Goal: Task Accomplishment & Management: Manage account settings

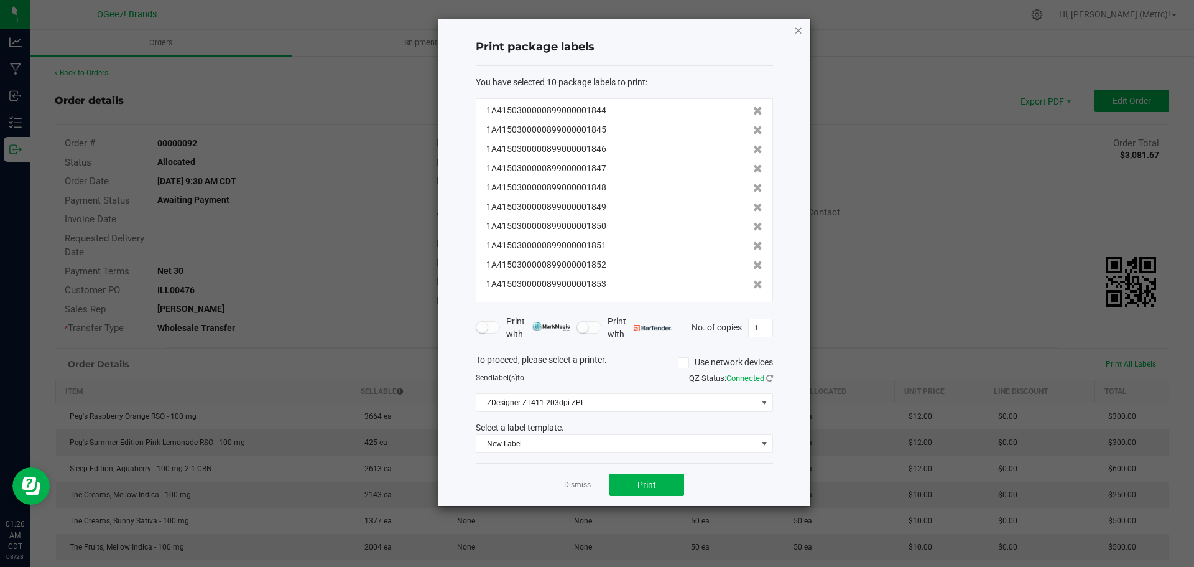
scroll to position [187, 0]
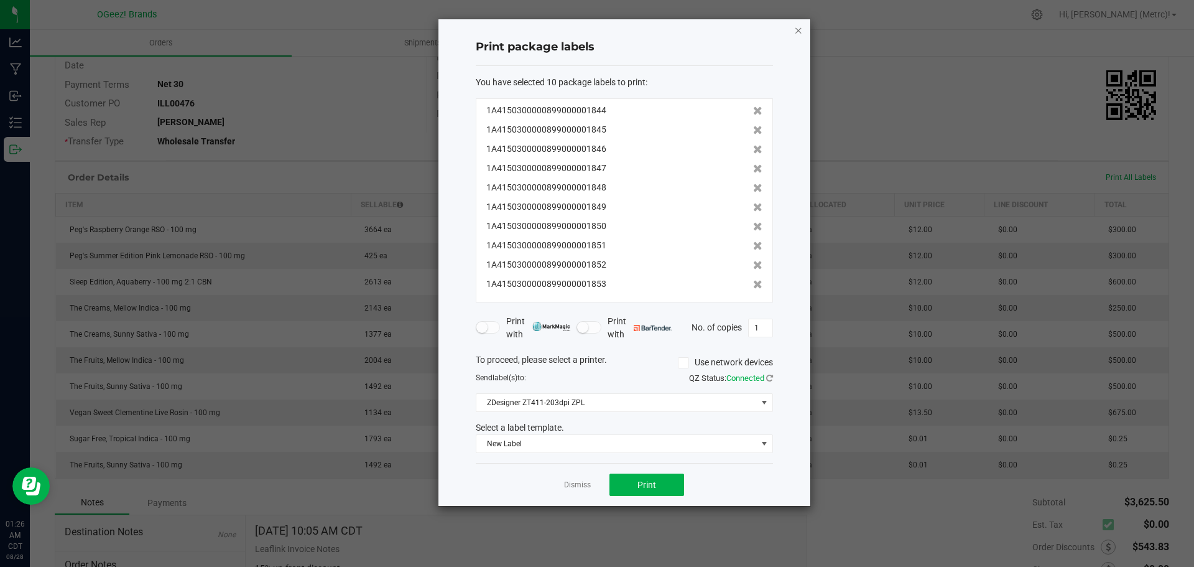
click at [795, 30] on icon "button" at bounding box center [798, 29] width 9 height 15
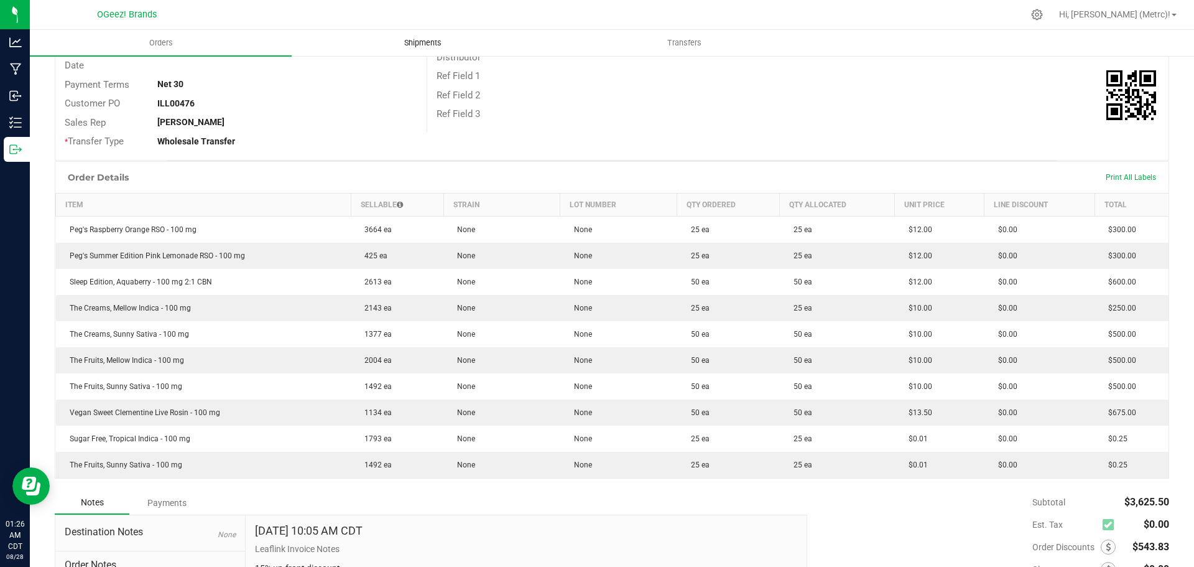
click at [433, 38] on span "Shipments" at bounding box center [422, 42] width 71 height 11
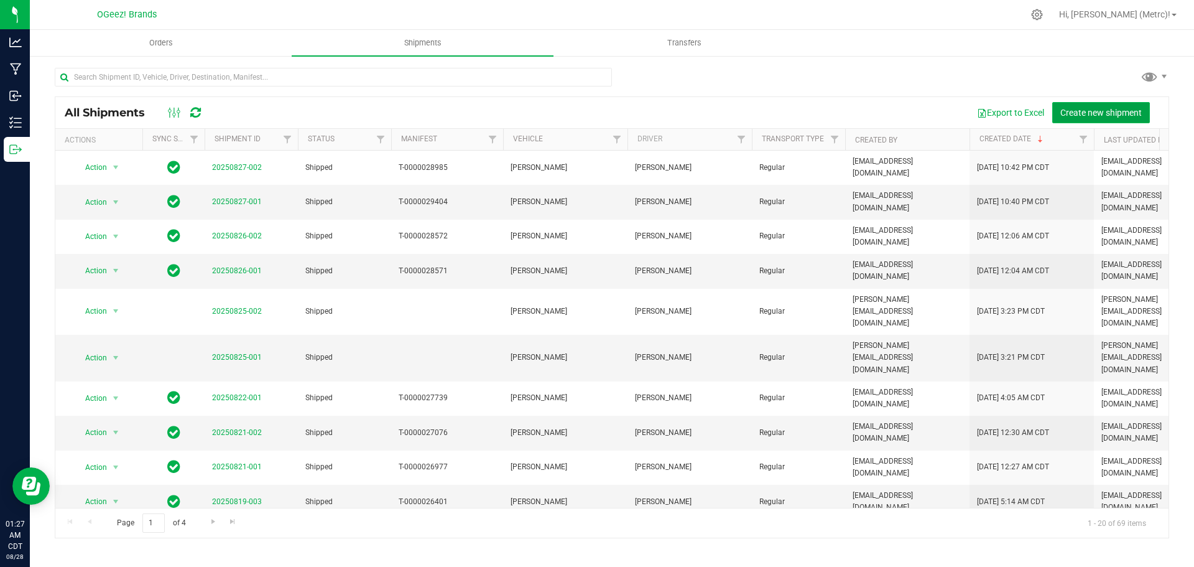
click at [1106, 116] on span "Create new shipment" at bounding box center [1100, 113] width 81 height 10
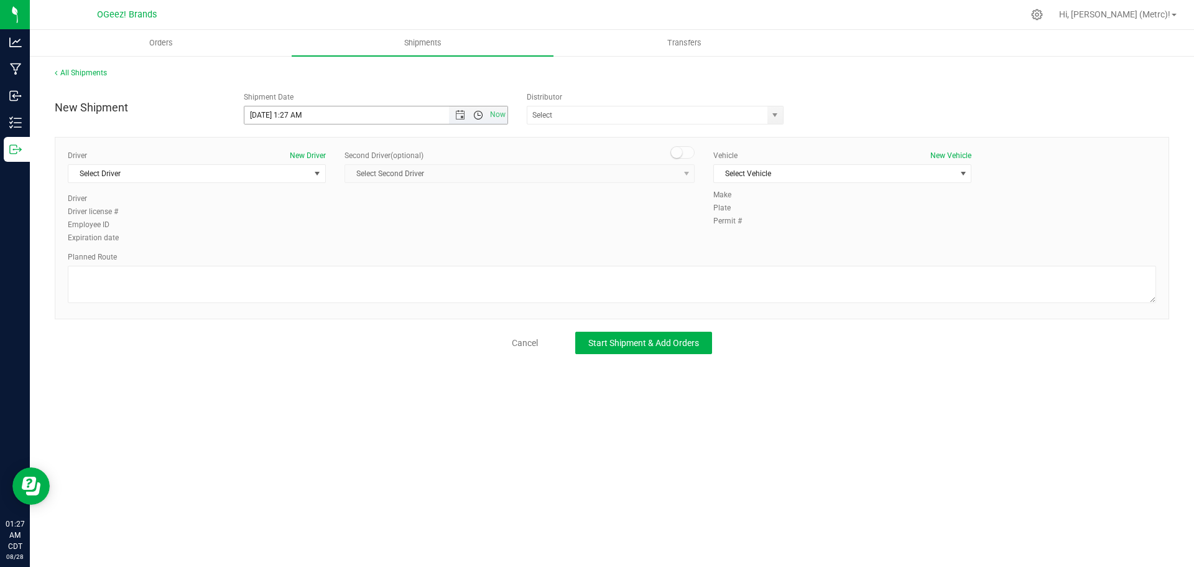
click at [480, 116] on span "Open the time view" at bounding box center [478, 115] width 10 height 10
click at [382, 213] on li "6:30 AM" at bounding box center [375, 216] width 262 height 16
type input "[DATE] 6:30 AM"
click at [774, 118] on span "select" at bounding box center [775, 115] width 10 height 10
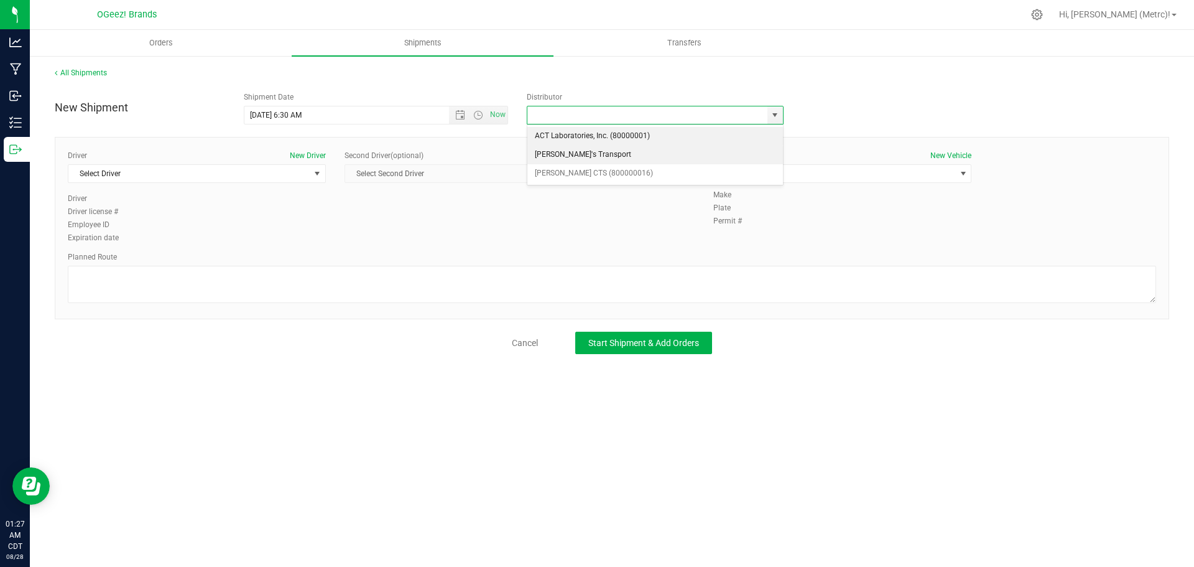
click at [699, 153] on li "[PERSON_NAME]'s Transport" at bounding box center [655, 155] width 256 height 19
type input "[PERSON_NAME]'s Transport"
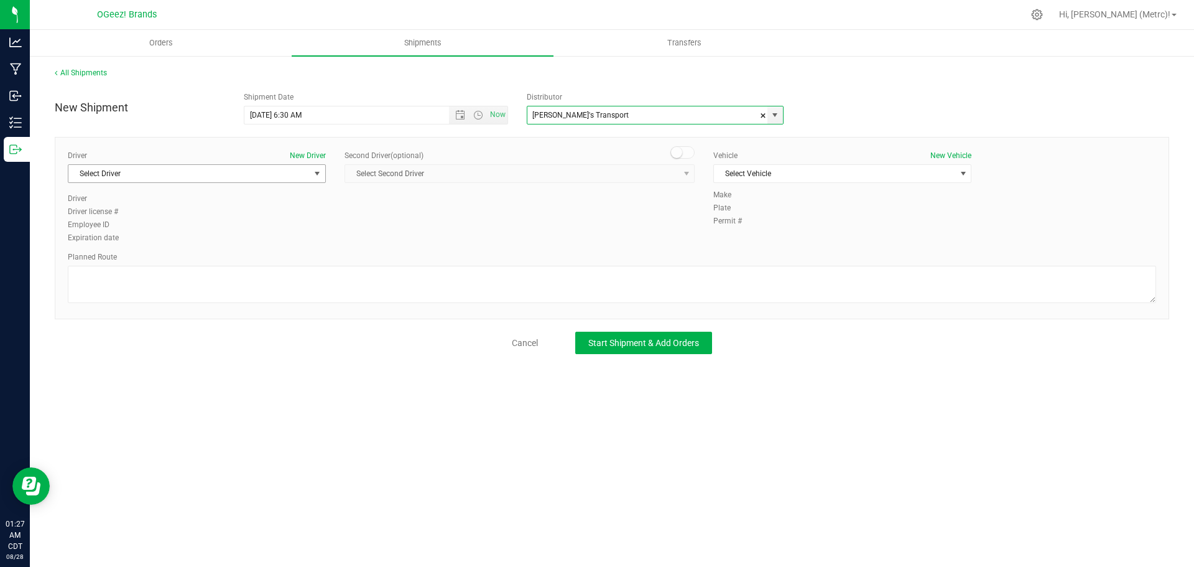
click at [269, 169] on span "Select Driver" at bounding box center [188, 173] width 241 height 17
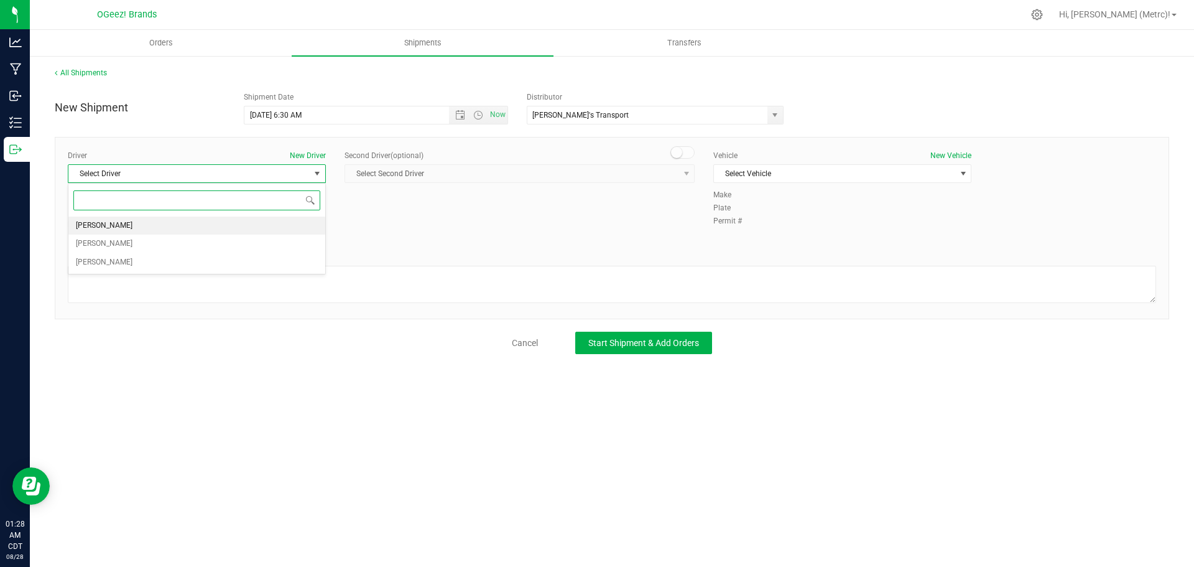
click at [248, 224] on li "[PERSON_NAME]" at bounding box center [196, 225] width 257 height 19
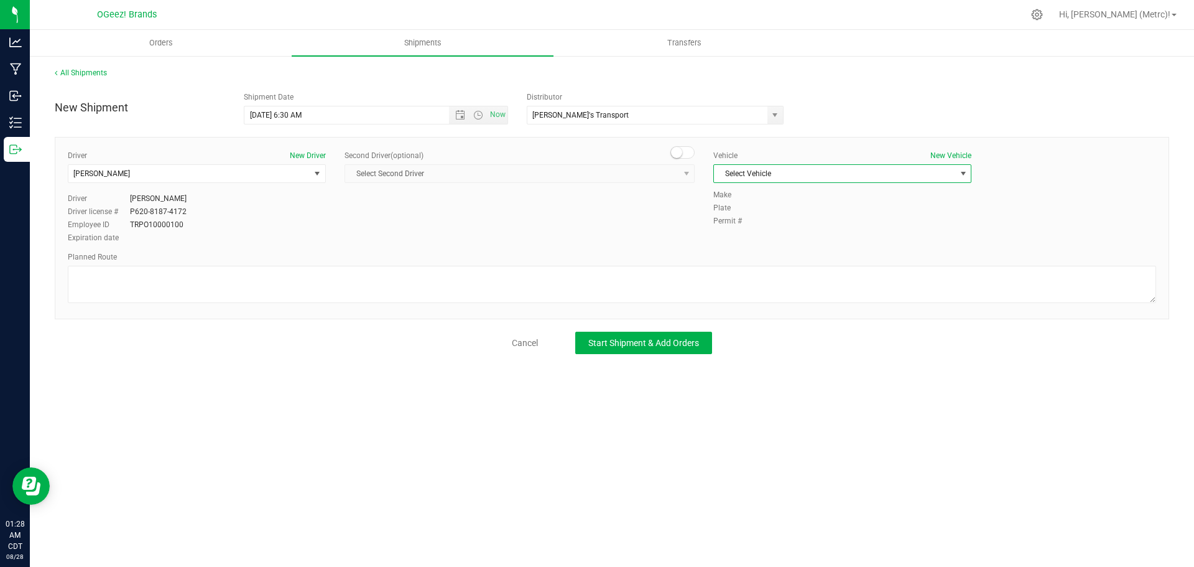
click at [776, 175] on span "Select Vehicle" at bounding box center [834, 173] width 241 height 17
click at [770, 196] on li "[PERSON_NAME]" at bounding box center [842, 194] width 257 height 19
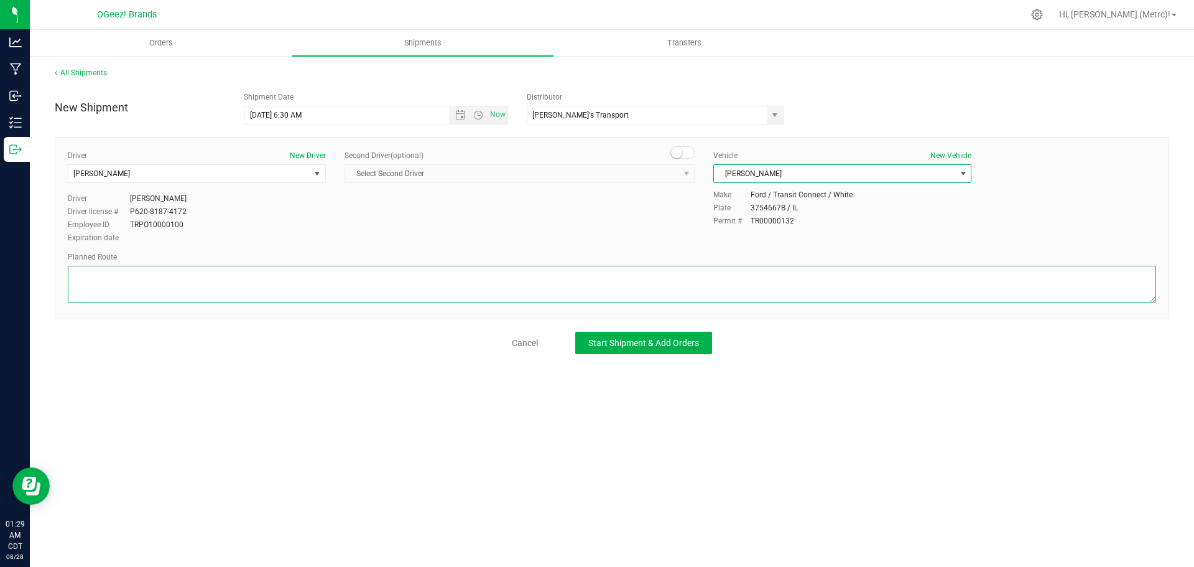
click at [351, 274] on textarea at bounding box center [612, 284] width 1088 height 37
paste textarea ""Head east toward [PERSON_NAME][GEOGRAPHIC_DATA]. Turn left toward [PERSON_NAME…"
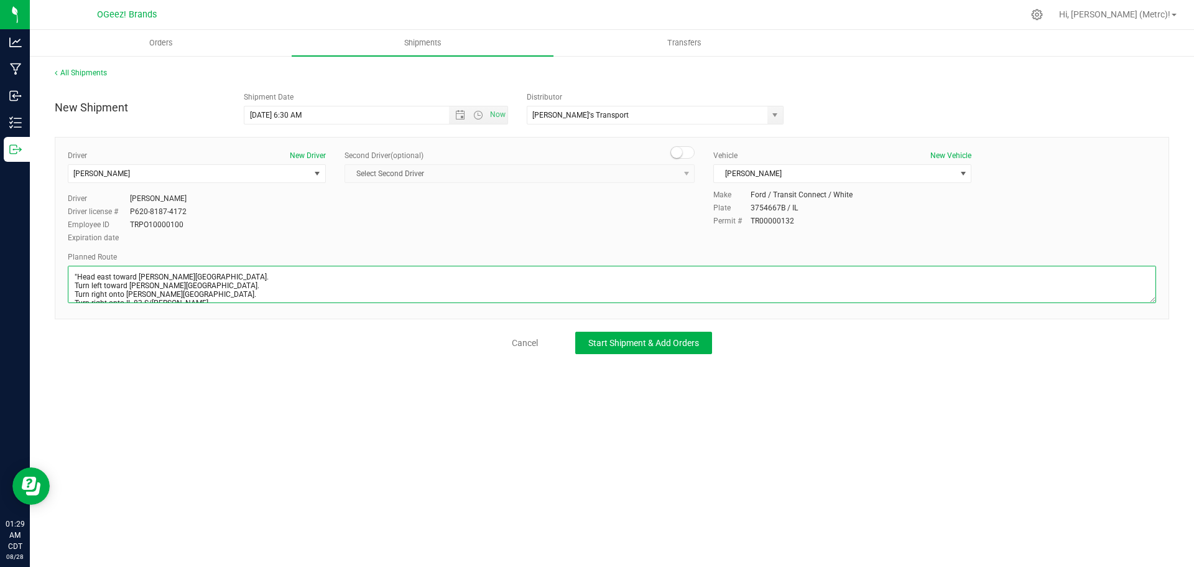
scroll to position [127, 0]
type textarea ""Head east toward [PERSON_NAME][GEOGRAPHIC_DATA]. Turn left toward [PERSON_NAME…"
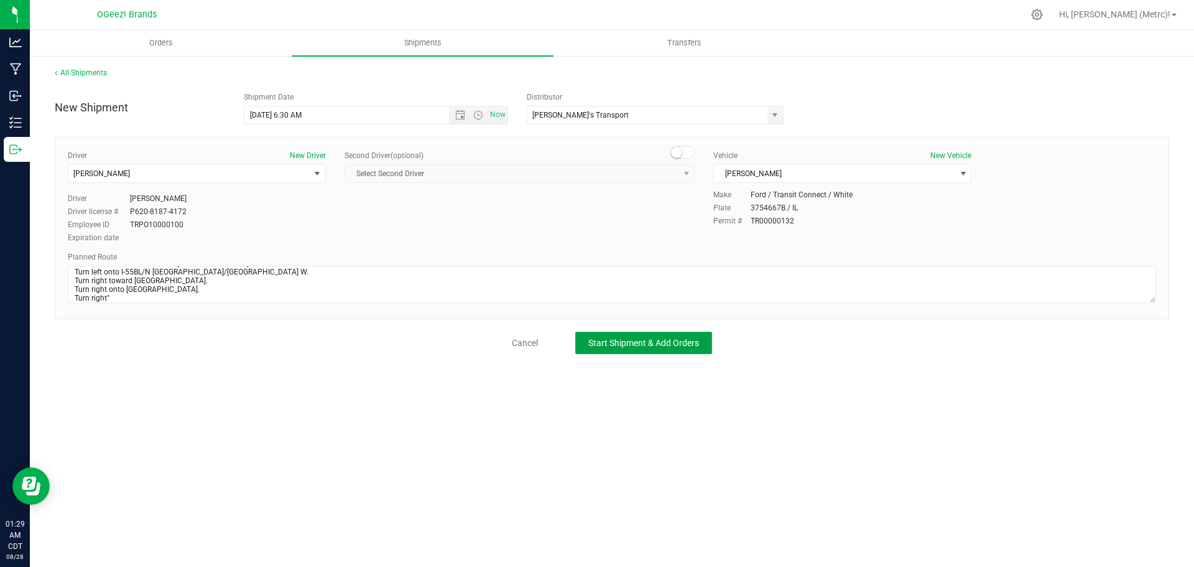
click at [630, 345] on span "Start Shipment & Add Orders" at bounding box center [643, 343] width 111 height 10
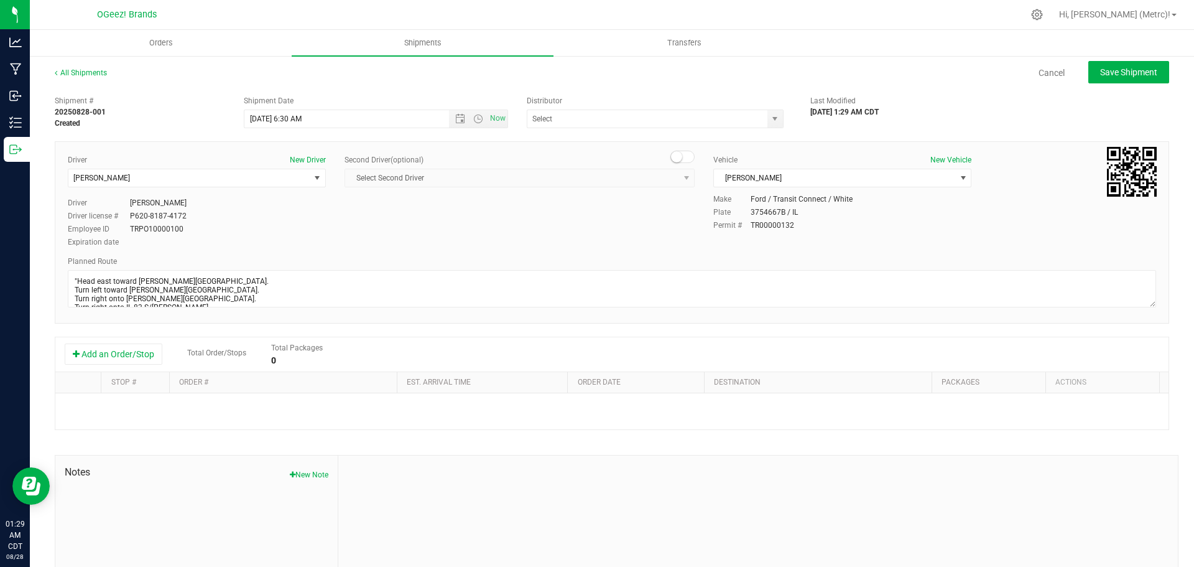
type input "[PERSON_NAME]'s Transport"
click at [141, 358] on button "Add an Order/Stop" at bounding box center [114, 353] width 98 height 21
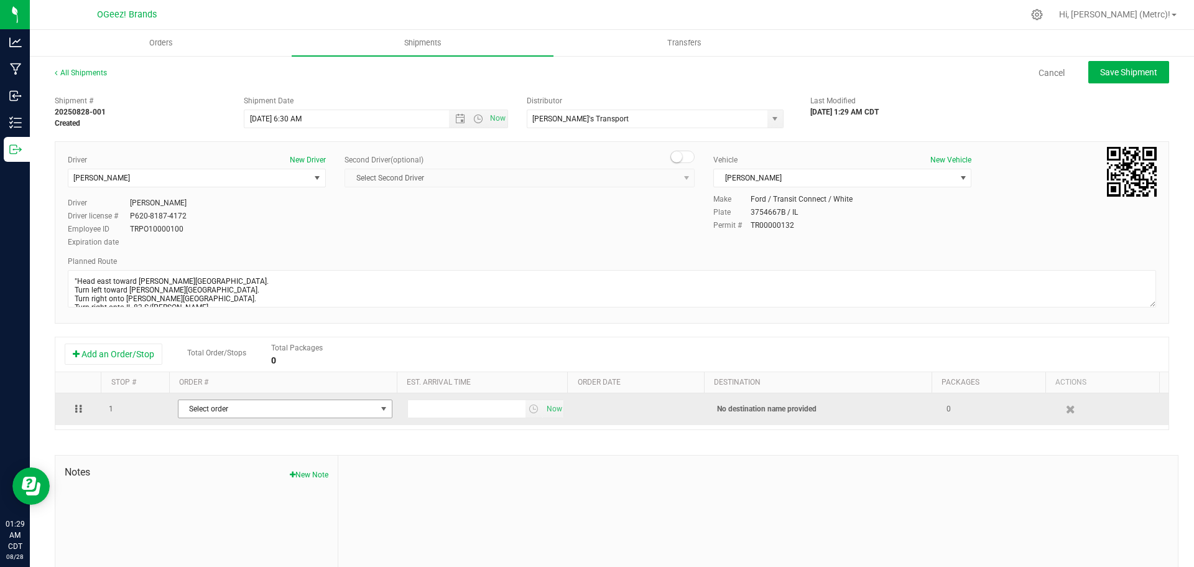
click at [246, 411] on span "Select order" at bounding box center [277, 408] width 198 height 17
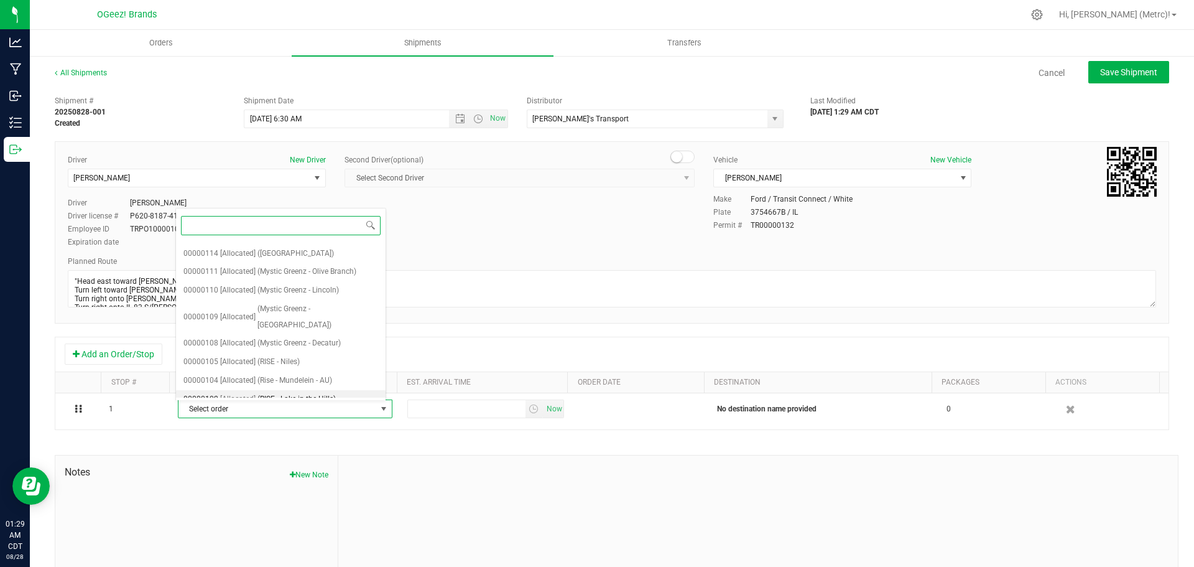
scroll to position [197, 0]
click at [332, 281] on span "(Mystic Greenz - Lincoln)" at bounding box center [297, 289] width 81 height 16
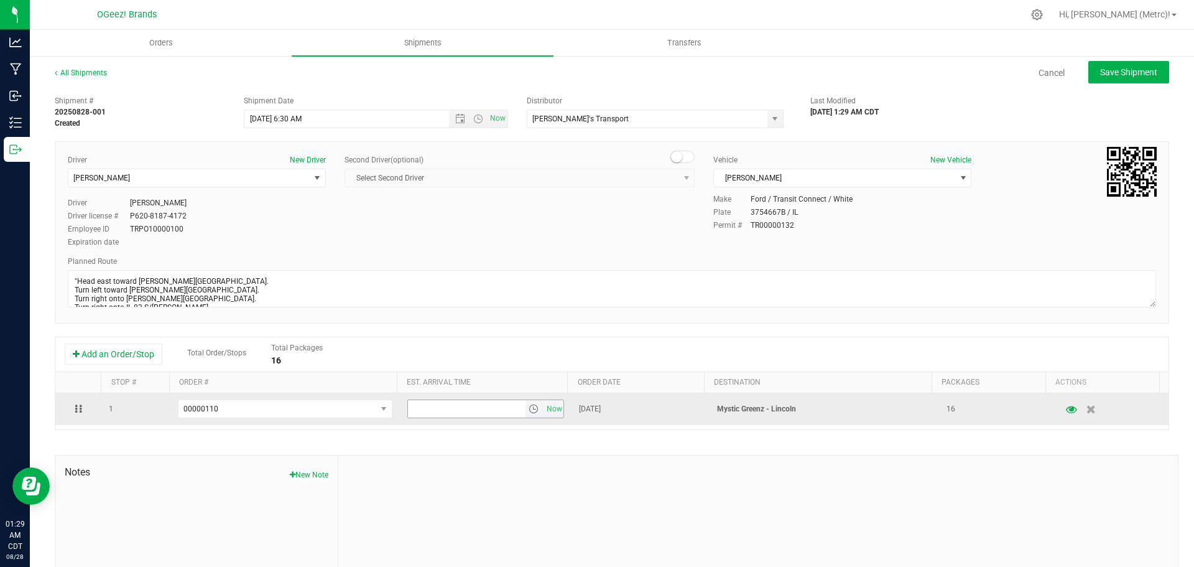
click at [529, 406] on span "select" at bounding box center [534, 409] width 10 height 10
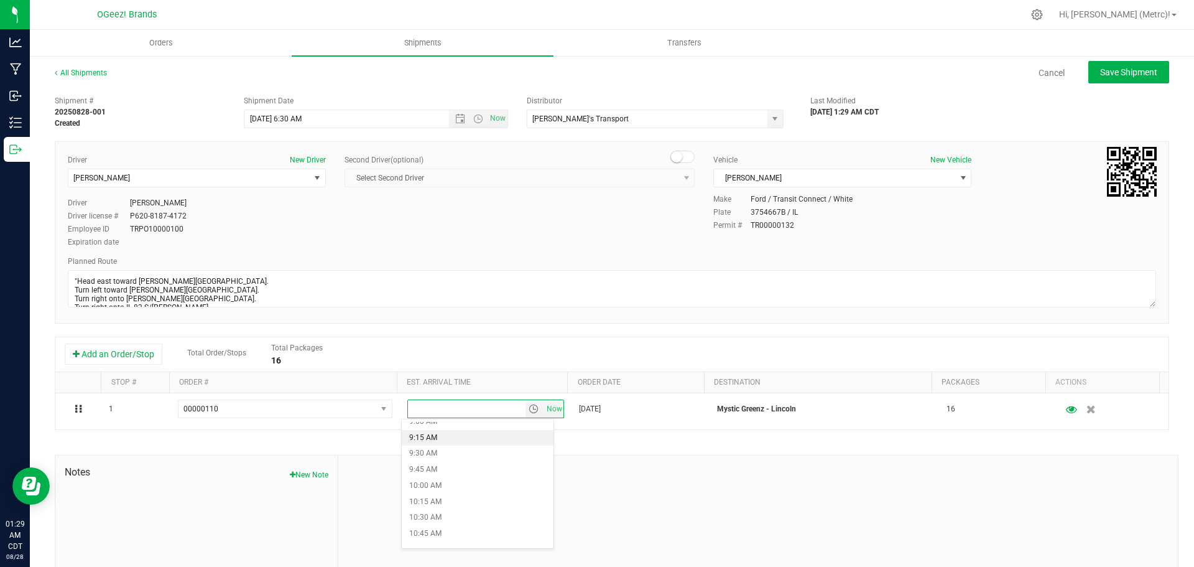
scroll to position [585, 0]
click at [460, 479] on li "10:00 AM" at bounding box center [478, 484] width 152 height 16
click at [1134, 83] on button "Save Shipment" at bounding box center [1128, 72] width 81 height 22
type input "[DATE] 11:30 AM"
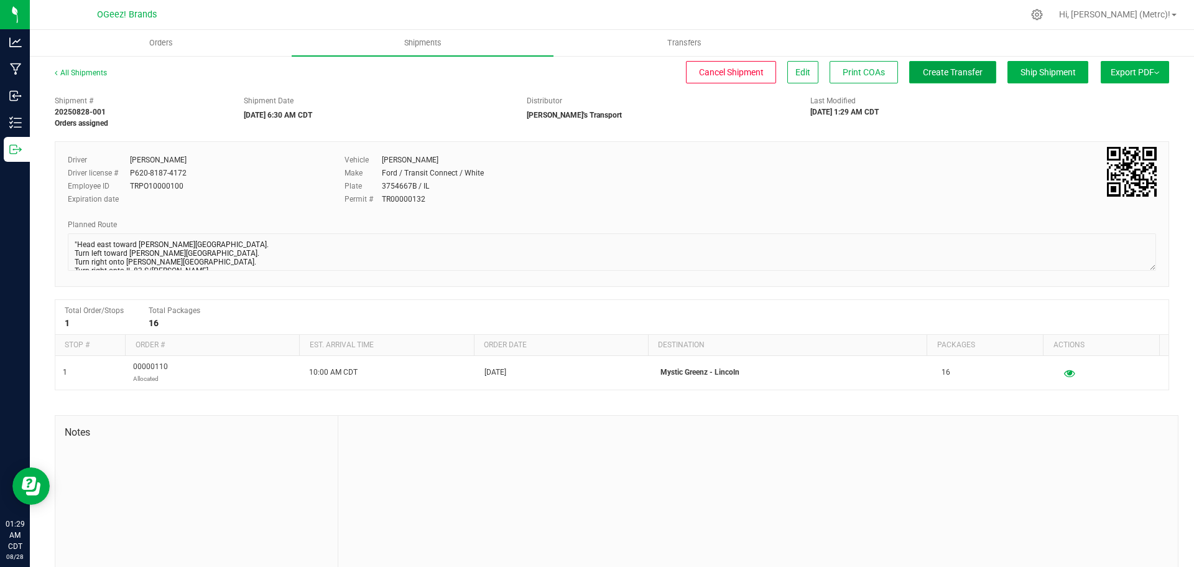
click at [956, 75] on span "Create Transfer" at bounding box center [953, 72] width 60 height 10
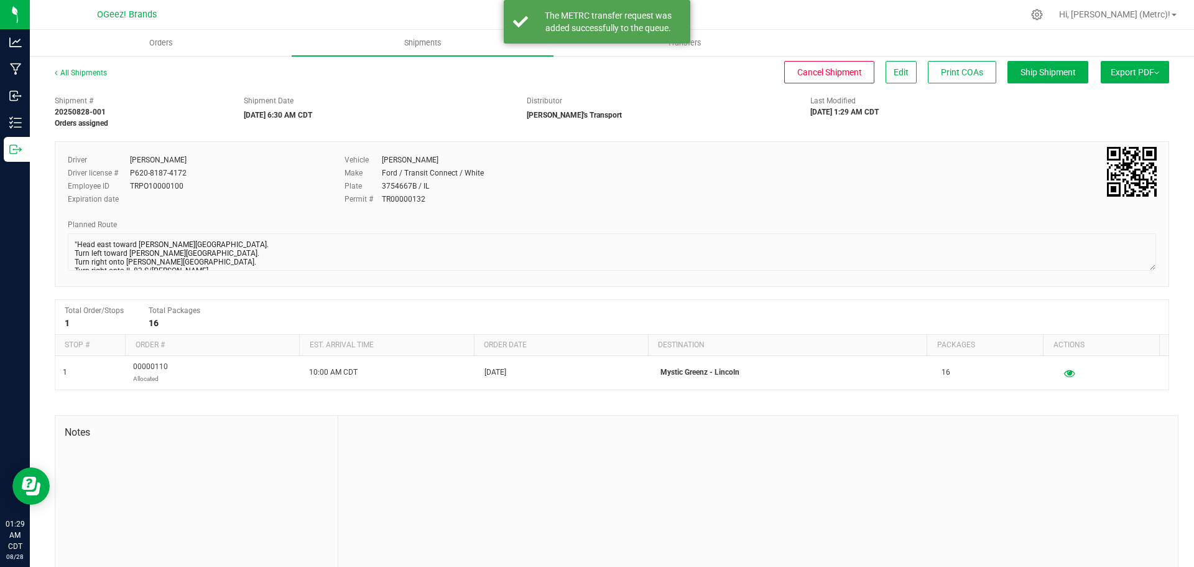
click at [560, 105] on div "Distributor" at bounding box center [659, 100] width 265 height 11
click at [419, 45] on span "Shipments" at bounding box center [422, 42] width 71 height 11
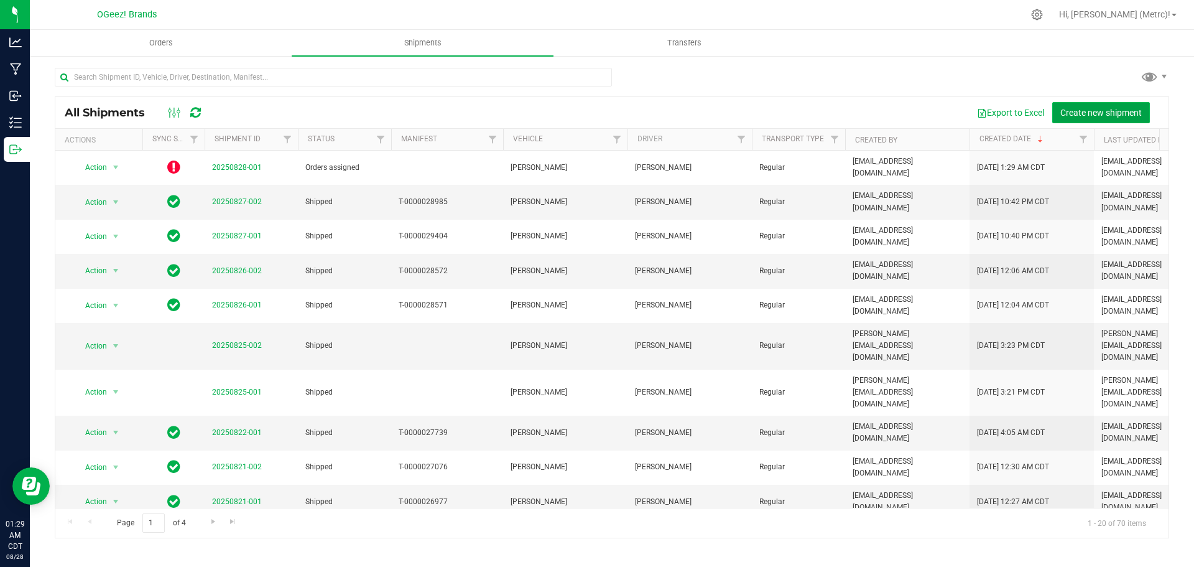
click at [1095, 109] on span "Create new shipment" at bounding box center [1100, 113] width 81 height 10
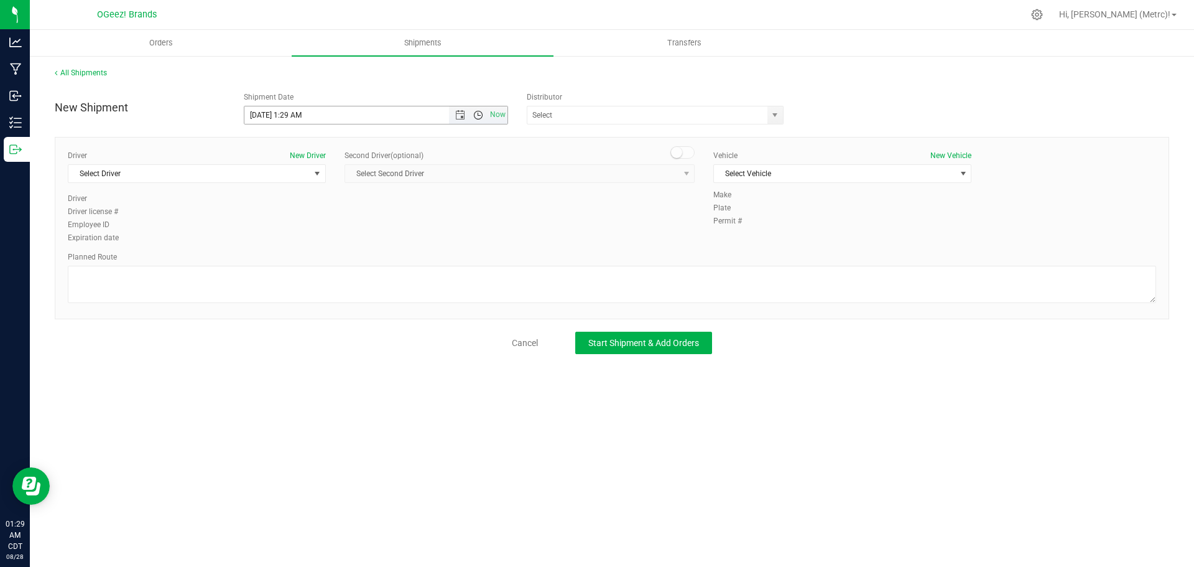
click at [475, 116] on span "Open the time view" at bounding box center [478, 115] width 10 height 10
click at [345, 222] on li "6:30 AM" at bounding box center [375, 223] width 262 height 16
type input "[DATE] 6:30 AM"
click at [777, 116] on span "select" at bounding box center [775, 115] width 10 height 10
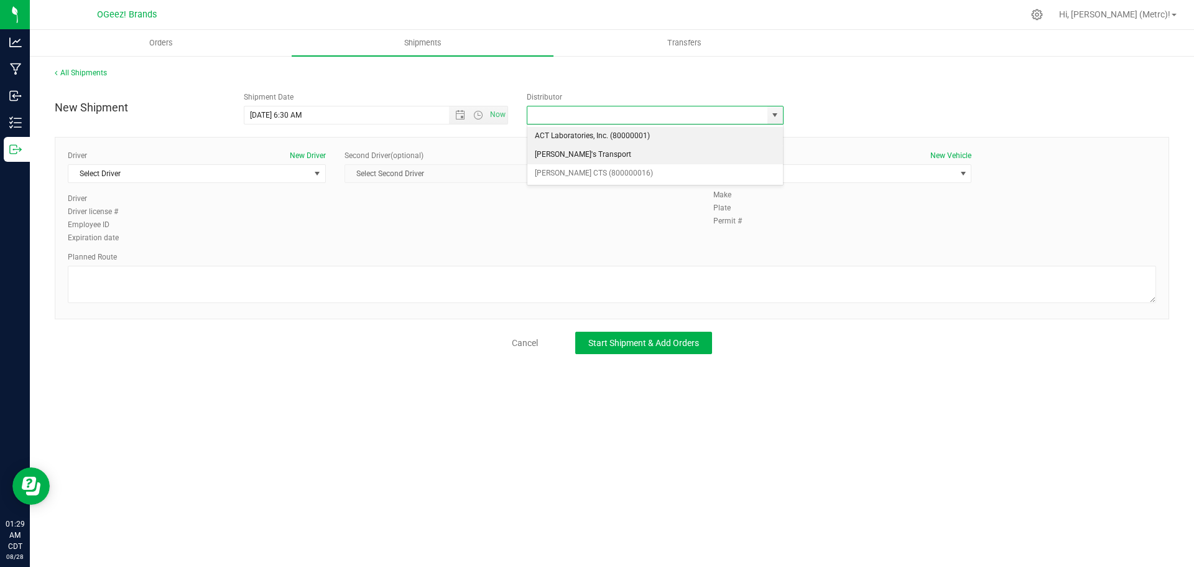
click at [707, 150] on li "[PERSON_NAME]'s Transport" at bounding box center [655, 155] width 256 height 19
type input "[PERSON_NAME]'s Transport"
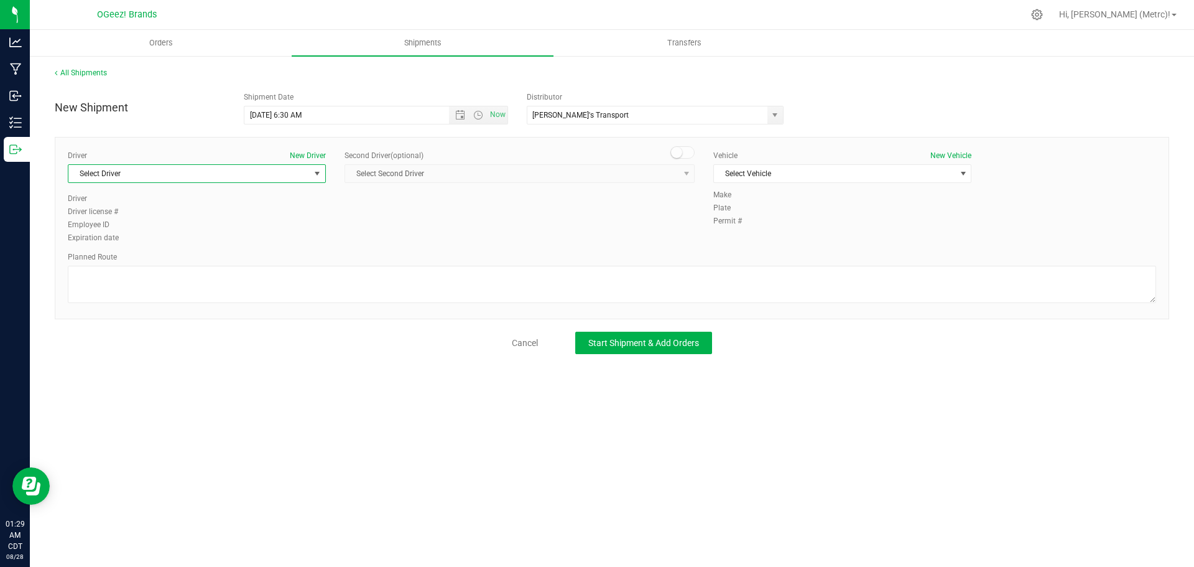
click at [294, 175] on span "Select Driver" at bounding box center [188, 173] width 241 height 17
click at [264, 224] on li "[PERSON_NAME]" at bounding box center [196, 225] width 257 height 19
click at [767, 167] on span "Select Vehicle" at bounding box center [834, 173] width 241 height 17
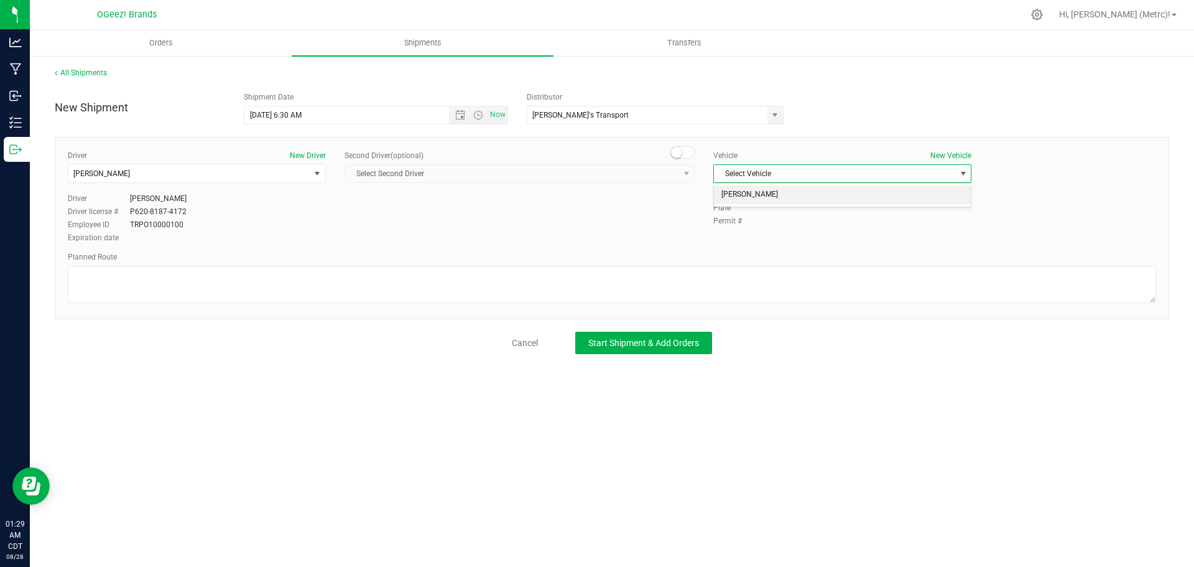
click at [762, 193] on li "[PERSON_NAME]" at bounding box center [842, 194] width 257 height 19
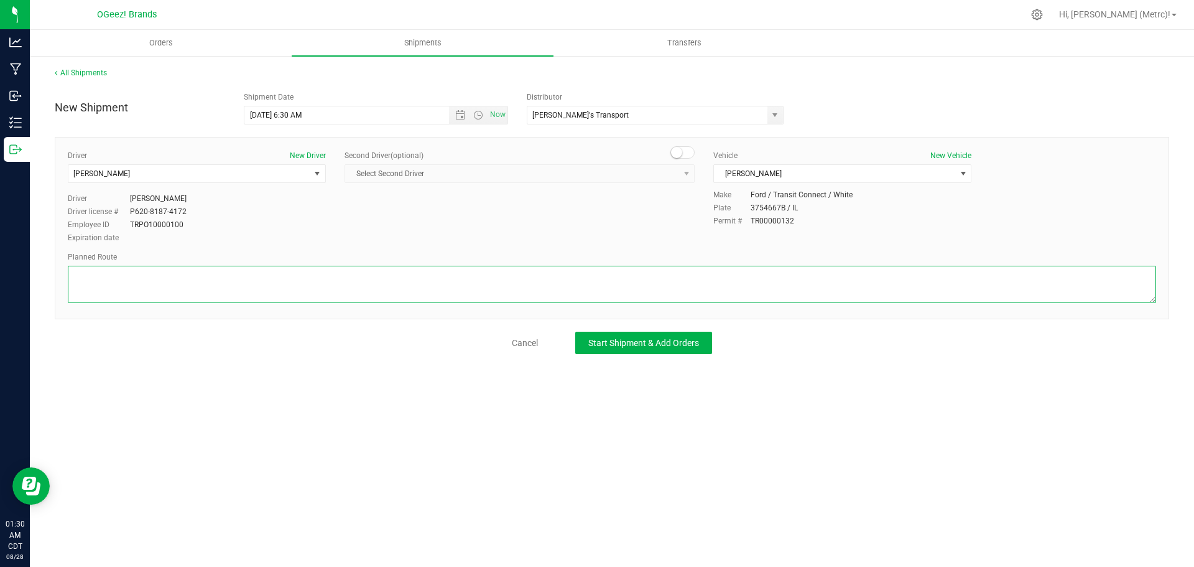
click at [388, 285] on textarea at bounding box center [612, 284] width 1088 height 37
paste textarea ""Head east toward [PERSON_NAME][GEOGRAPHIC_DATA]. Turn left toward [PERSON_NAME…"
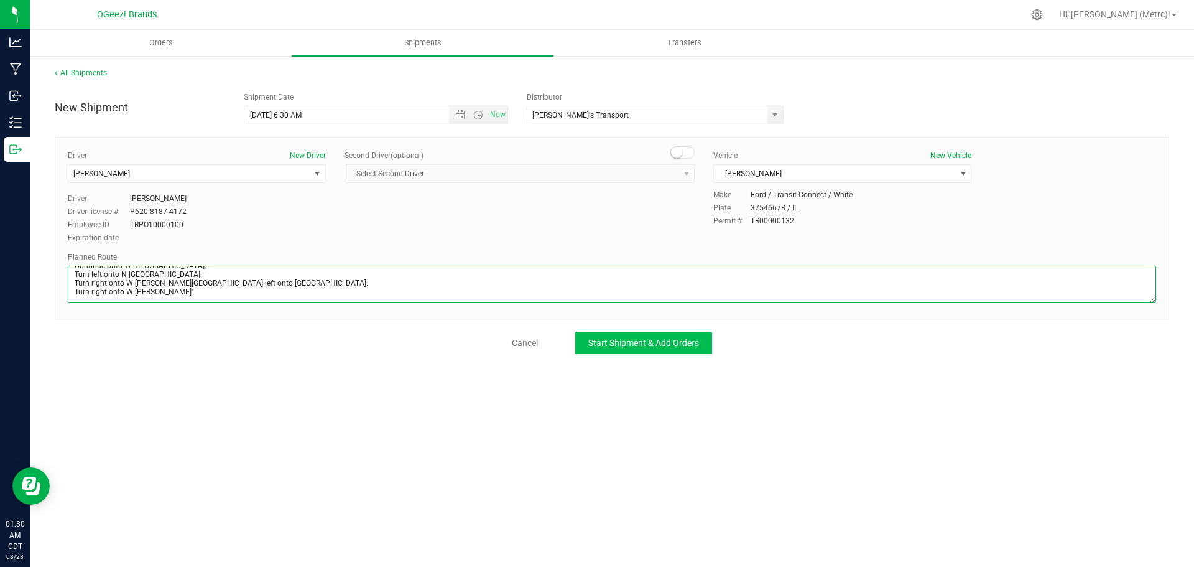
type textarea ""Head east toward [PERSON_NAME][GEOGRAPHIC_DATA]. Turn left toward [PERSON_NAME…"
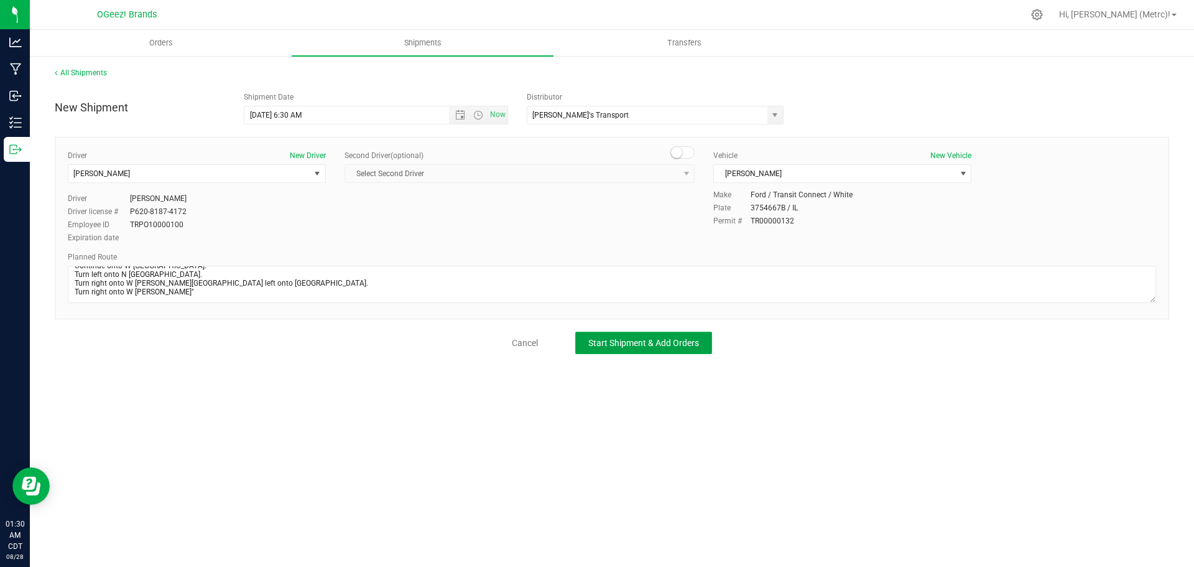
click at [604, 347] on span "Start Shipment & Add Orders" at bounding box center [643, 343] width 111 height 10
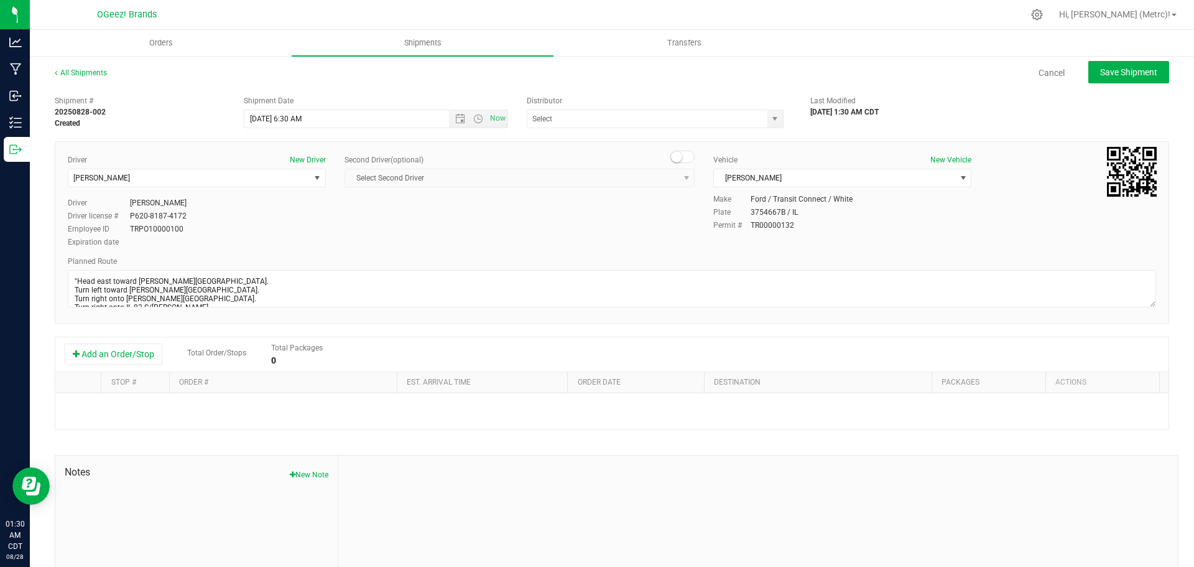
type input "[PERSON_NAME]'s Transport"
click at [162, 358] on button "Add an Order/Stop" at bounding box center [114, 353] width 98 height 21
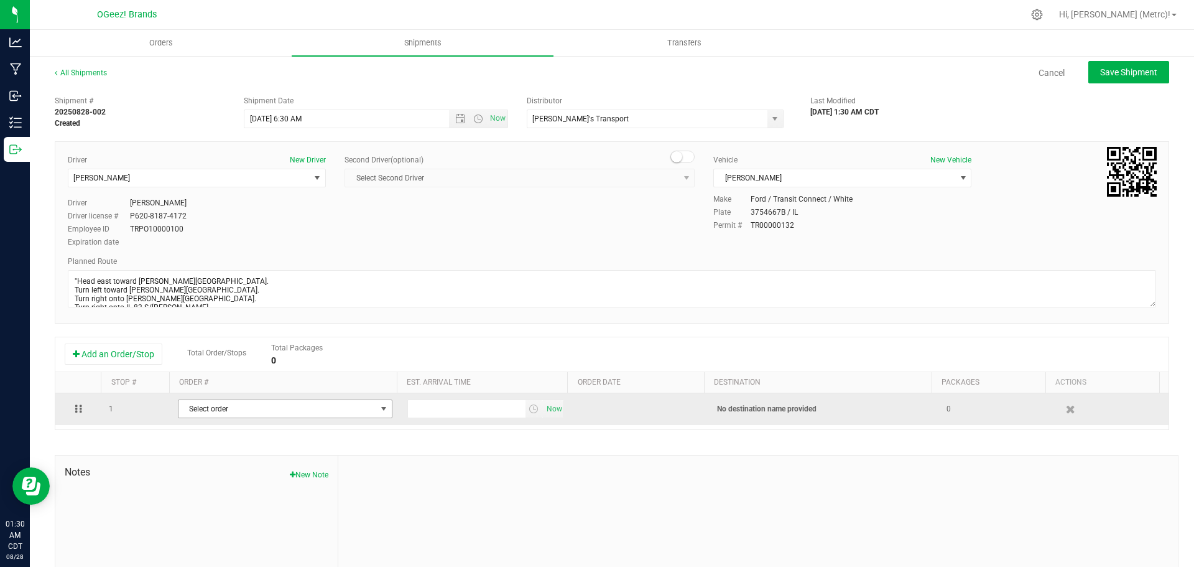
click at [281, 415] on span "Select order" at bounding box center [277, 408] width 198 height 17
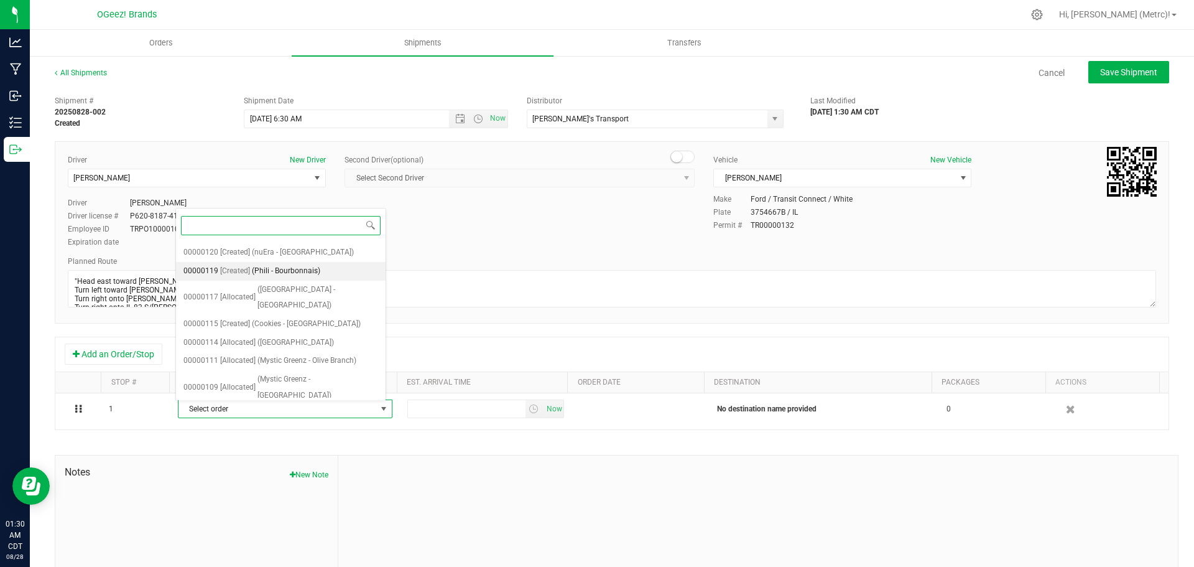
scroll to position [104, 0]
click at [333, 408] on span "(Mystic Greenz - Decatur)" at bounding box center [298, 416] width 83 height 16
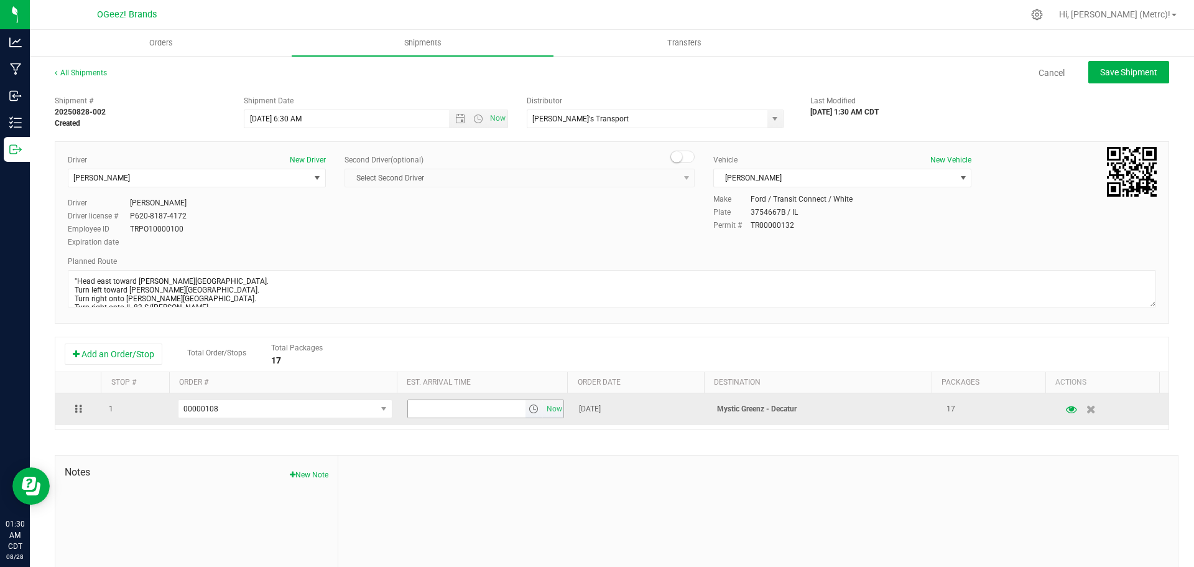
click at [529, 410] on span "select" at bounding box center [534, 409] width 10 height 10
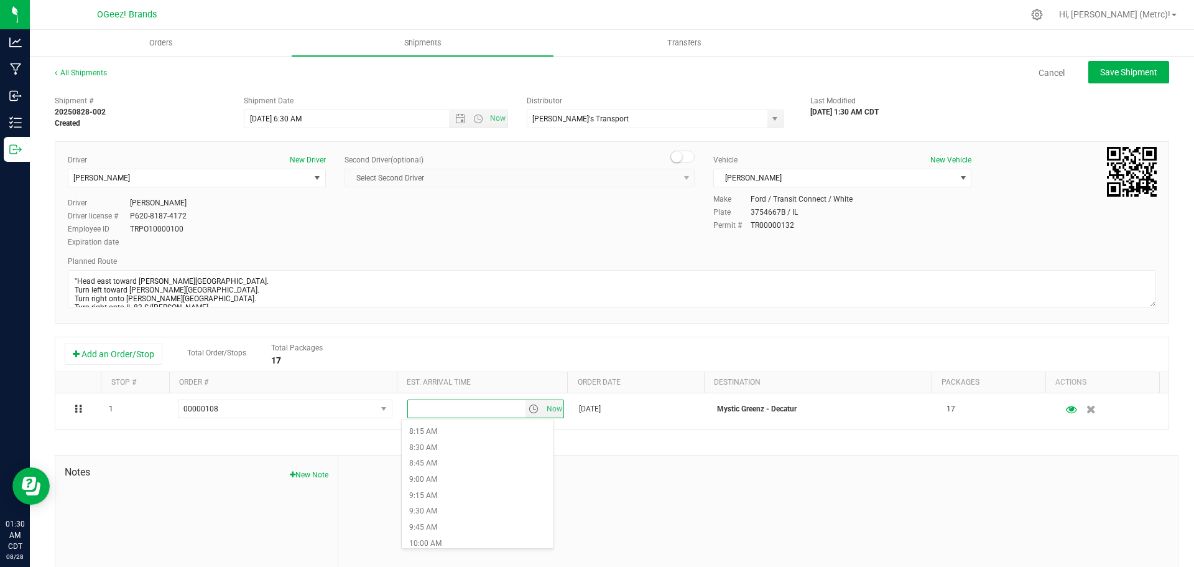
scroll to position [700, 0]
click at [484, 499] on li "12:00 PM" at bounding box center [478, 496] width 152 height 16
click at [1110, 81] on button "Save Shipment" at bounding box center [1128, 72] width 81 height 22
type input "[DATE] 11:30 AM"
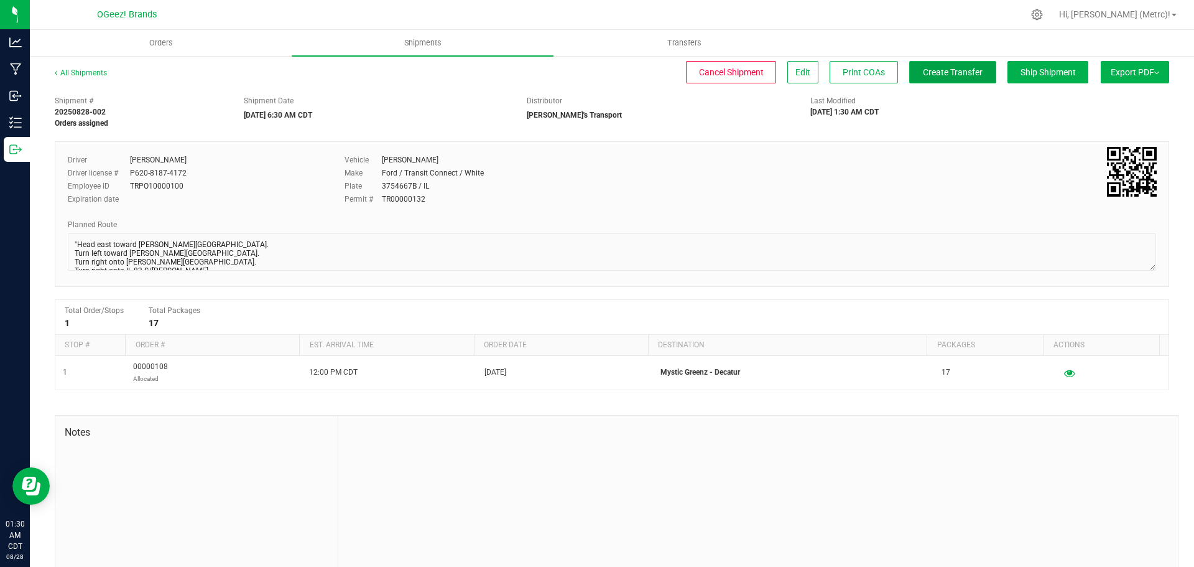
click at [943, 67] on span "Create Transfer" at bounding box center [953, 72] width 60 height 10
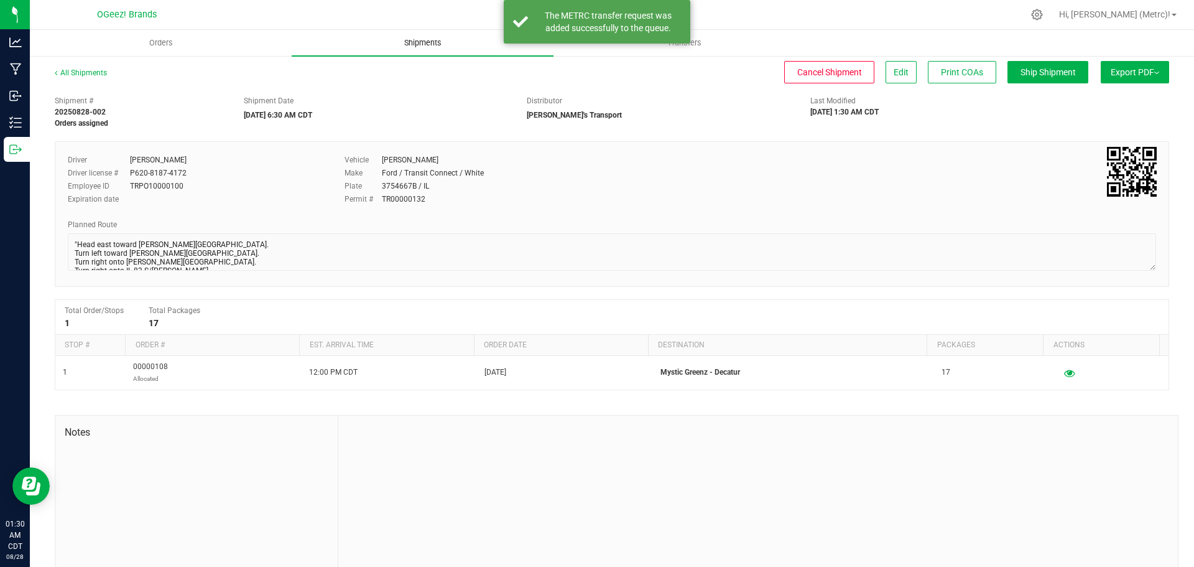
click at [402, 52] on uib-tab-heading "Shipments" at bounding box center [423, 43] width 262 height 26
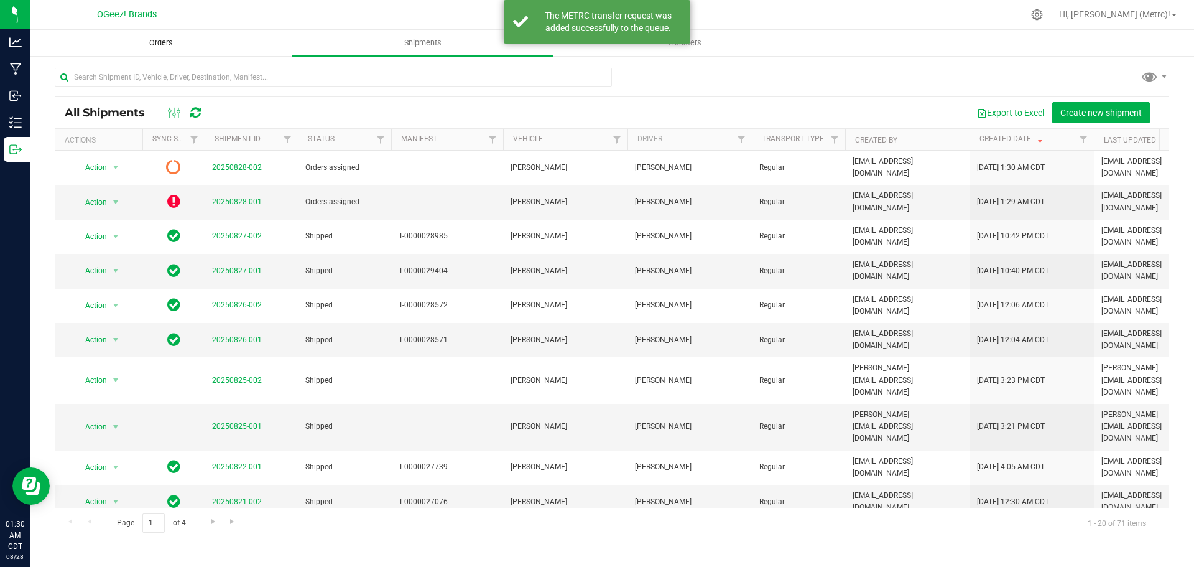
click at [160, 45] on span "Orders" at bounding box center [160, 42] width 57 height 11
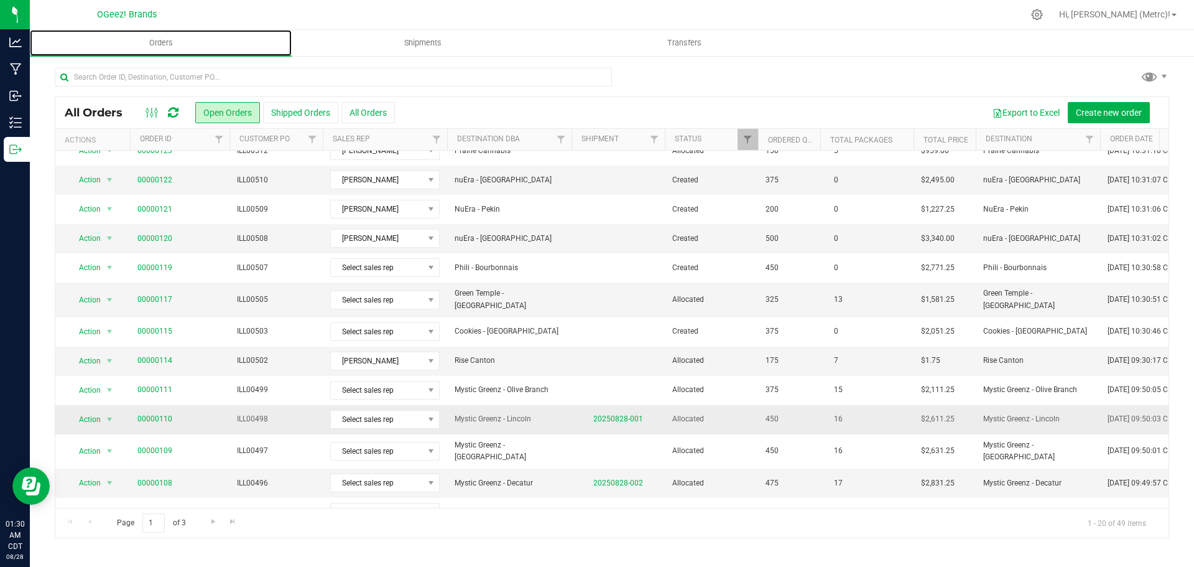
scroll to position [76, 0]
click at [162, 415] on link "00000110" at bounding box center [154, 421] width 35 height 12
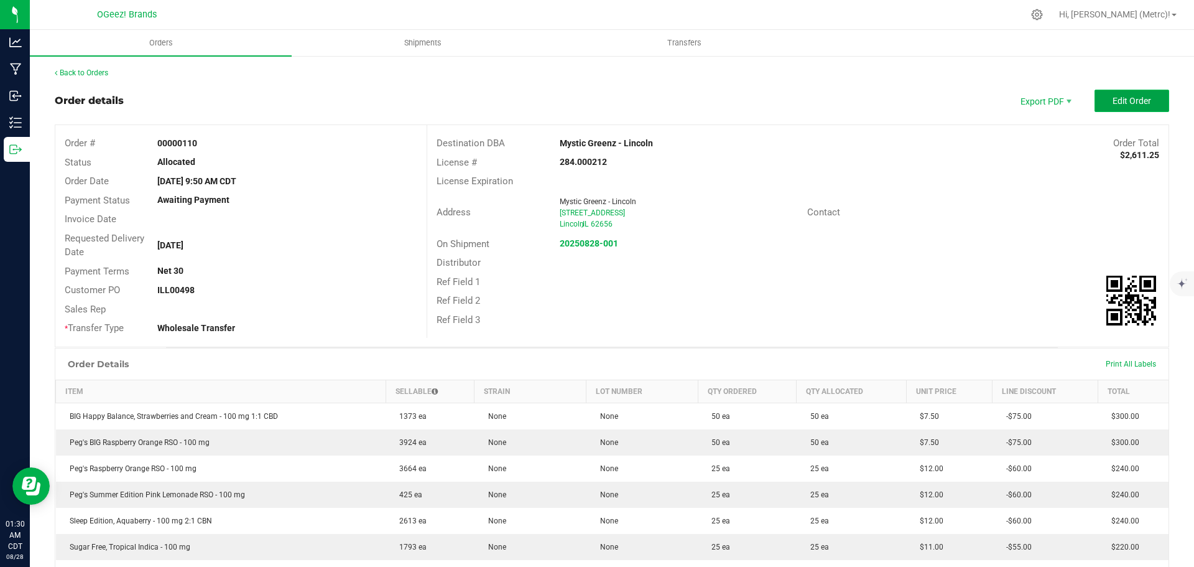
click at [1136, 95] on button "Edit Order" at bounding box center [1131, 101] width 75 height 22
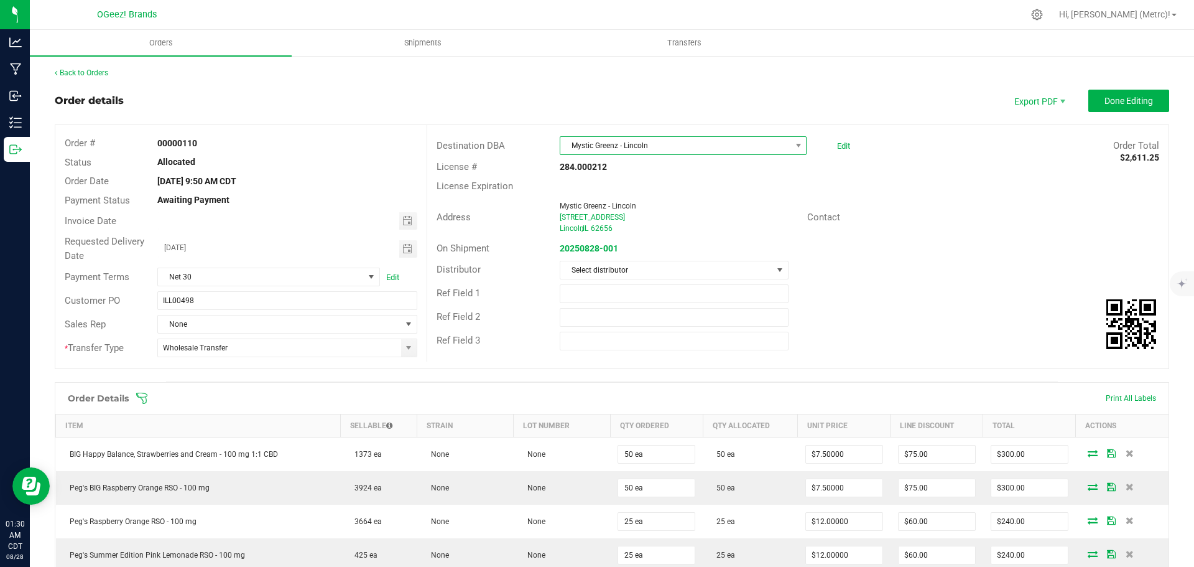
click at [722, 147] on span "Mystic Greenz - Lincoln" at bounding box center [675, 145] width 230 height 17
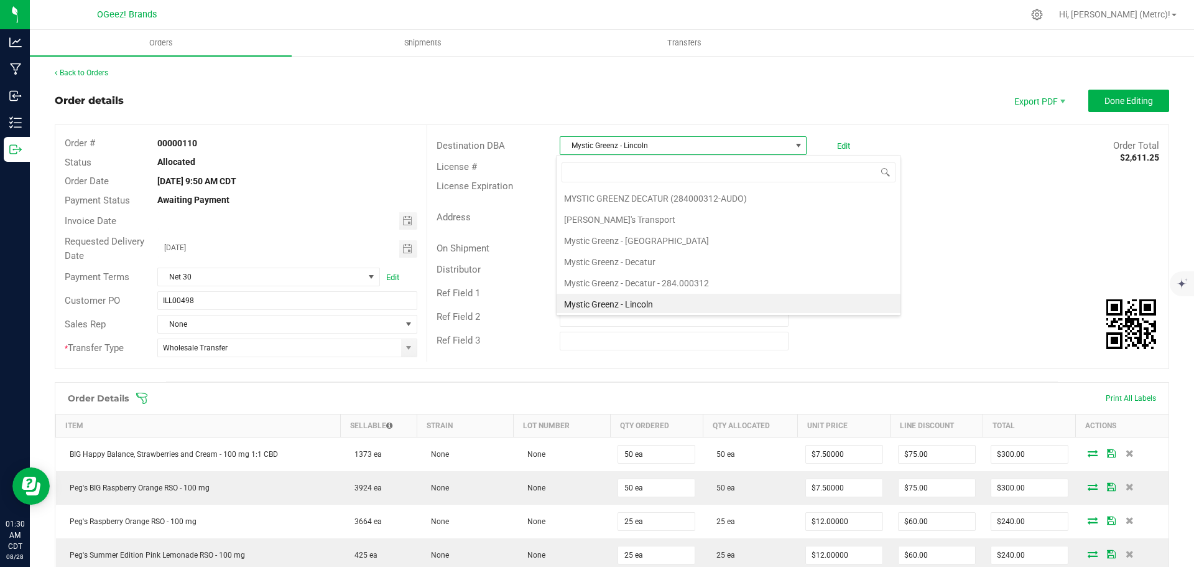
scroll to position [1987, 0]
click at [692, 269] on li "Mystic Greenz - Decatur" at bounding box center [729, 262] width 344 height 21
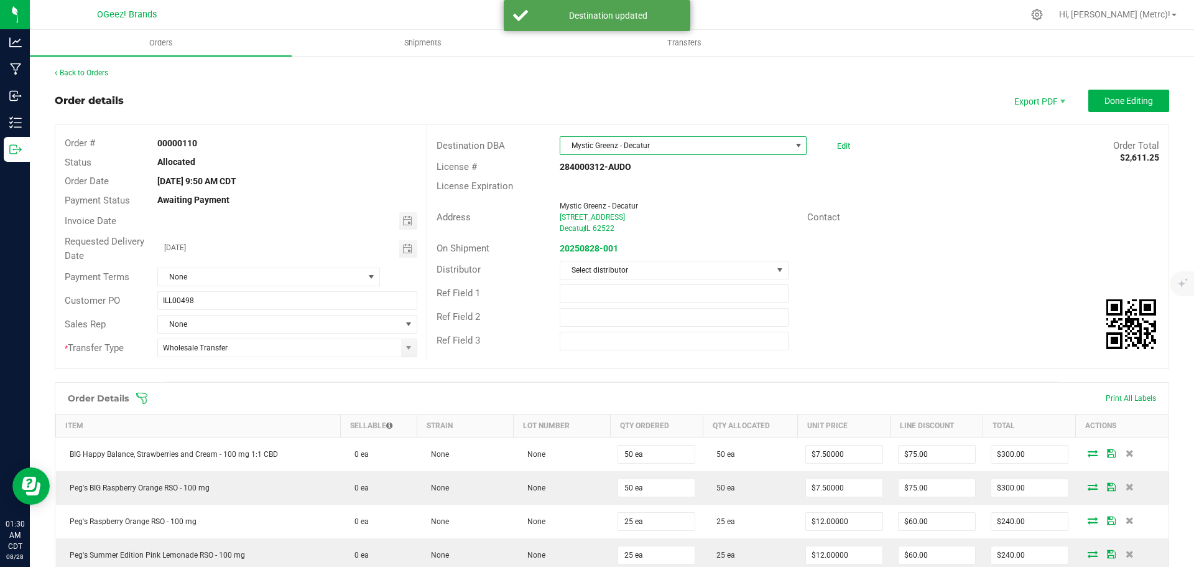
click at [714, 145] on span "Mystic Greenz - Decatur" at bounding box center [675, 145] width 230 height 17
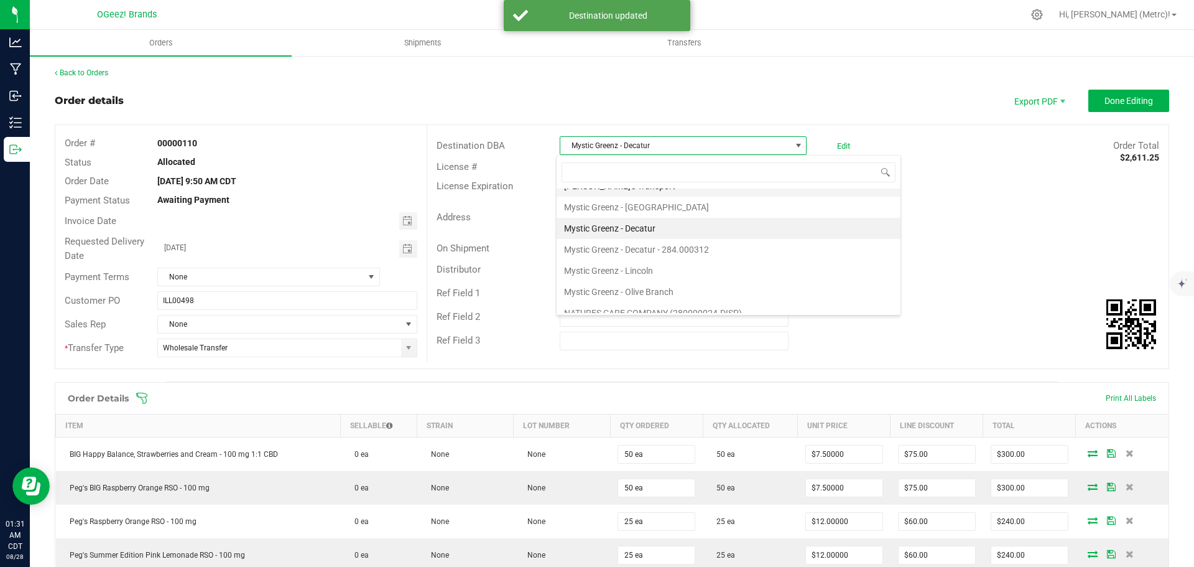
scroll to position [2022, 0]
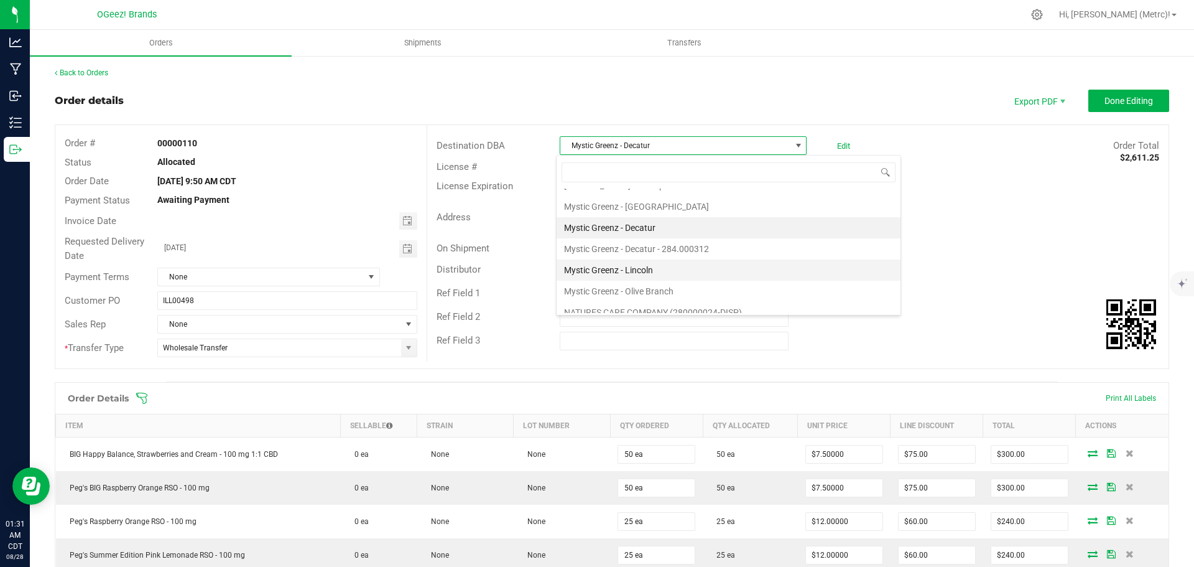
click at [667, 270] on li "Mystic Greenz - Lincoln" at bounding box center [729, 269] width 344 height 21
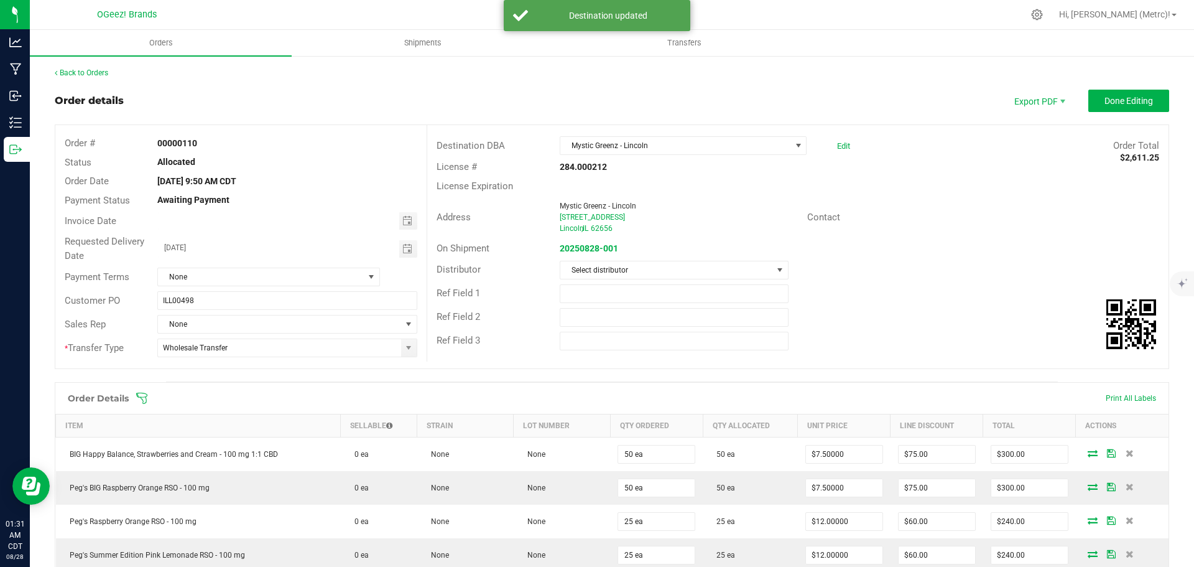
click at [843, 148] on div "Edit" at bounding box center [840, 145] width 19 height 19
click at [838, 144] on link "Edit" at bounding box center [843, 145] width 13 height 9
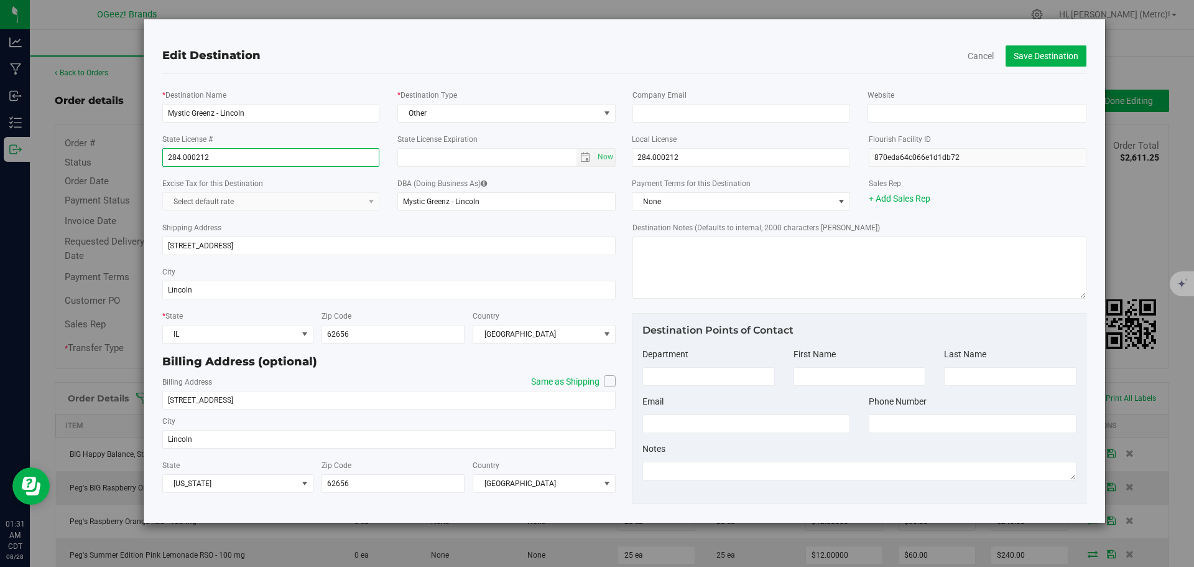
click at [182, 157] on input "284.000212" at bounding box center [271, 157] width 218 height 19
click at [216, 155] on input "284000212" at bounding box center [271, 157] width 218 height 19
type input "284000212-AUDO"
click at [652, 159] on input "284.000212" at bounding box center [741, 157] width 218 height 19
click at [724, 152] on input "284000212" at bounding box center [741, 157] width 218 height 19
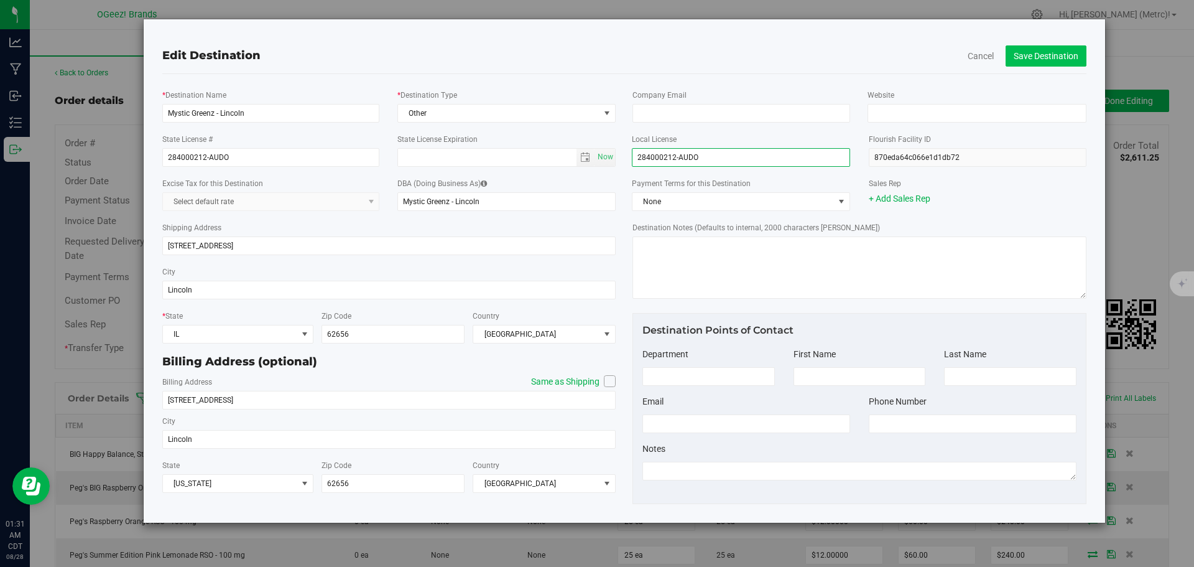
type input "284000212-AUDO"
click at [1017, 53] on button "Save Destination" at bounding box center [1046, 55] width 81 height 21
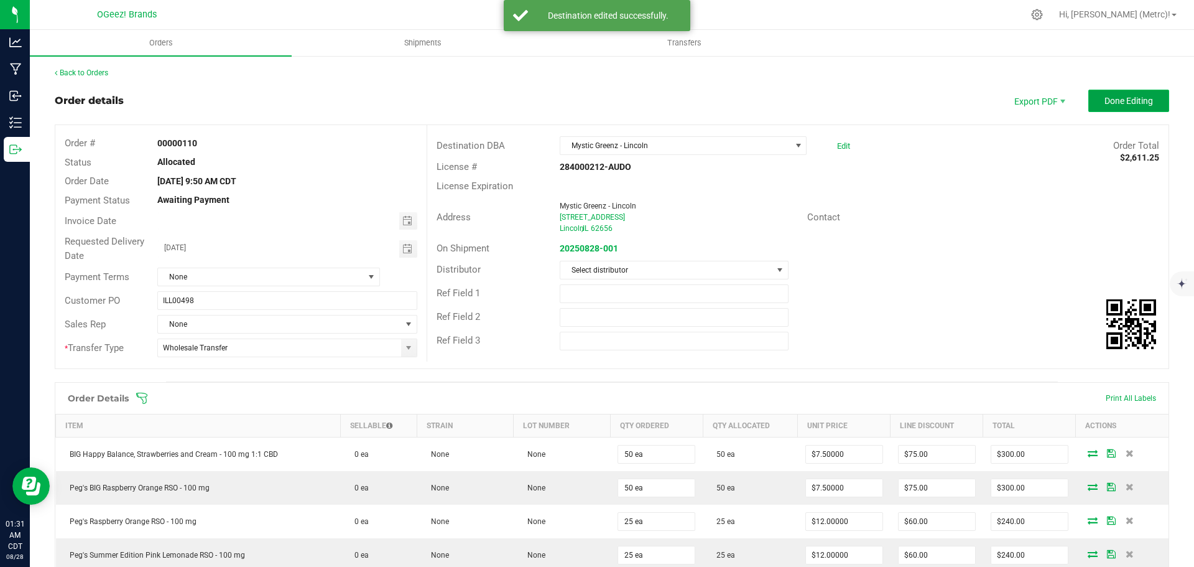
click at [1095, 94] on button "Done Editing" at bounding box center [1128, 101] width 81 height 22
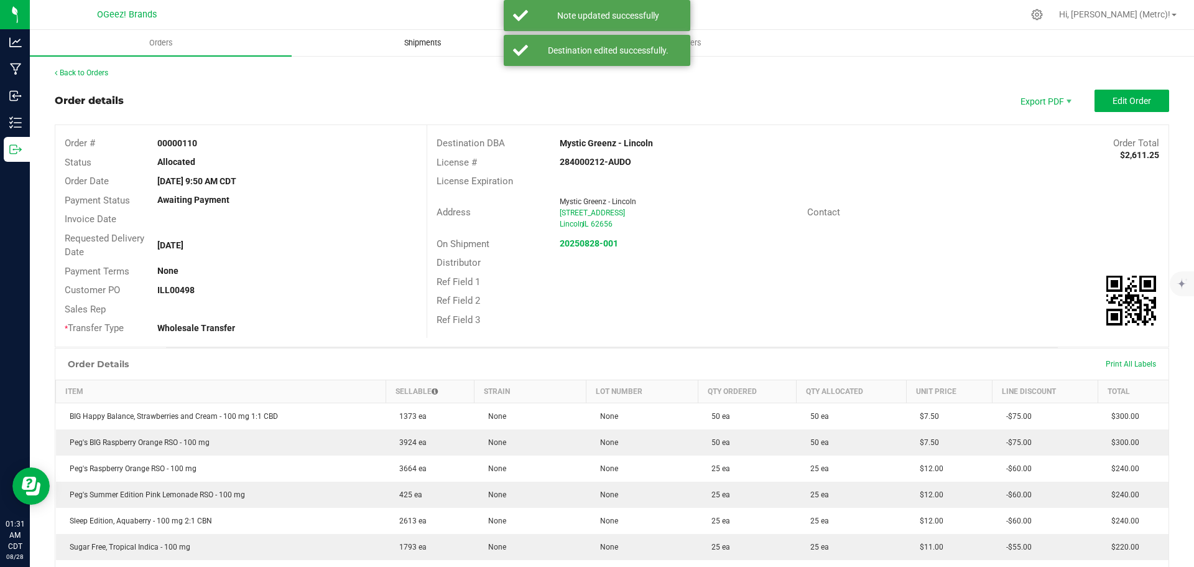
click at [414, 34] on uib-tab-heading "Shipments" at bounding box center [422, 42] width 261 height 25
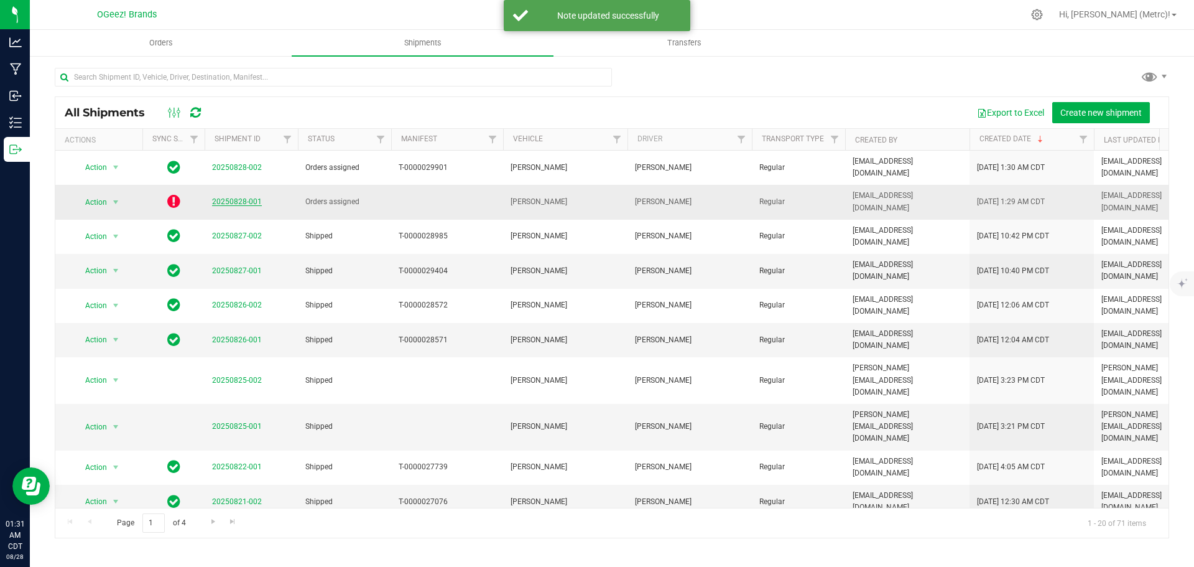
click at [239, 197] on link "20250828-001" at bounding box center [237, 201] width 50 height 9
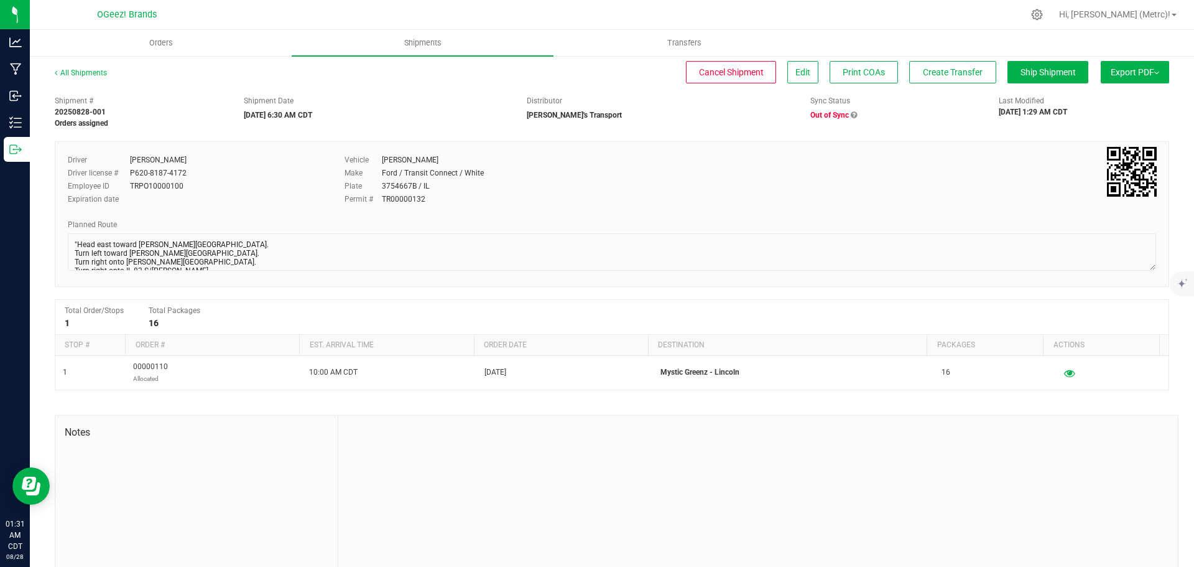
click at [918, 87] on div "All Shipments Cancel Shipment Edit Print COAs Create Transfer Ship Shipment Exp…" at bounding box center [612, 78] width 1114 height 22
click at [917, 81] on button "Create Transfer" at bounding box center [952, 72] width 87 height 22
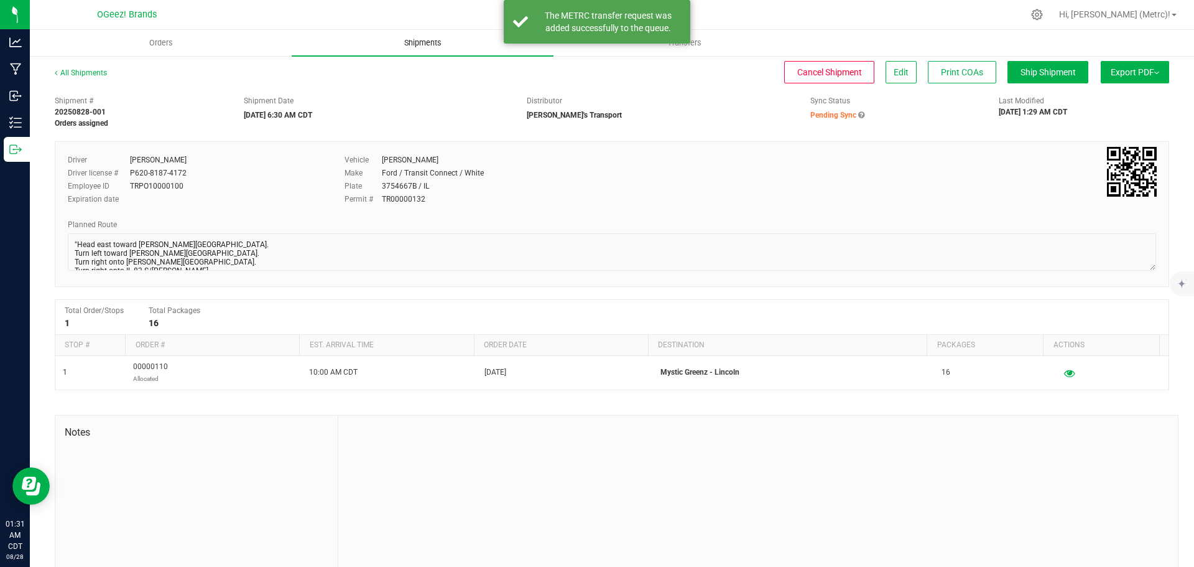
click at [430, 45] on span "Shipments" at bounding box center [422, 42] width 71 height 11
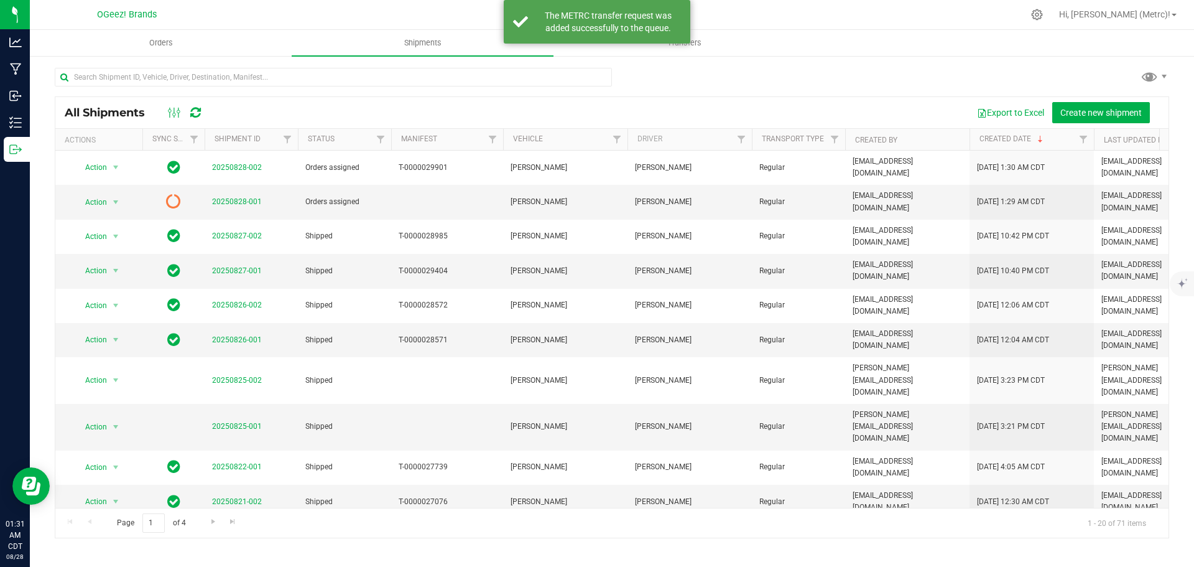
click at [197, 106] on icon at bounding box center [195, 112] width 11 height 12
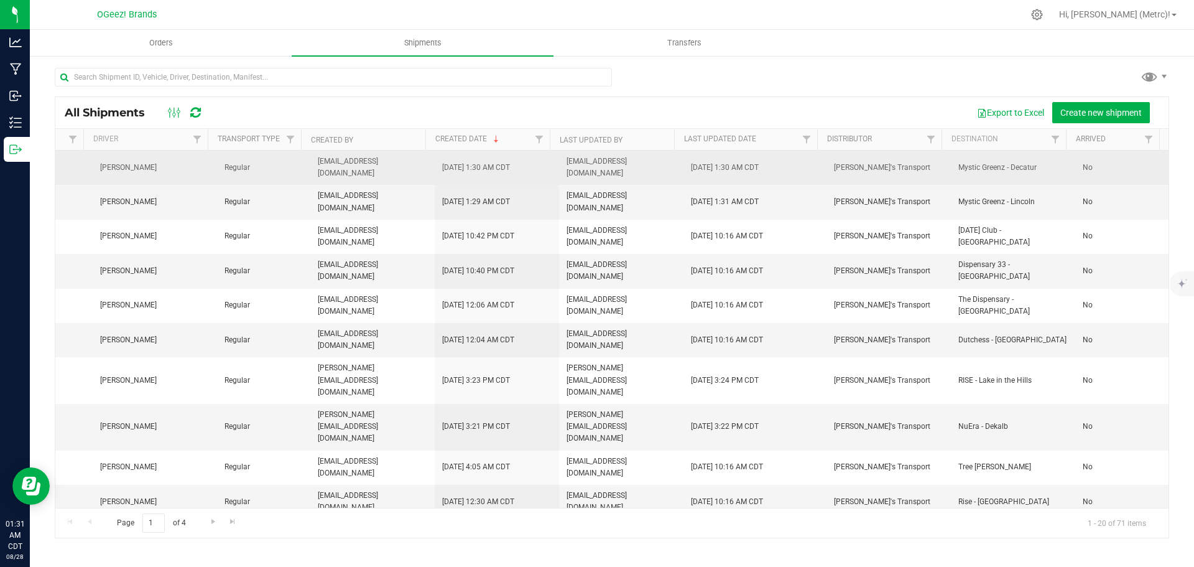
scroll to position [0, 78]
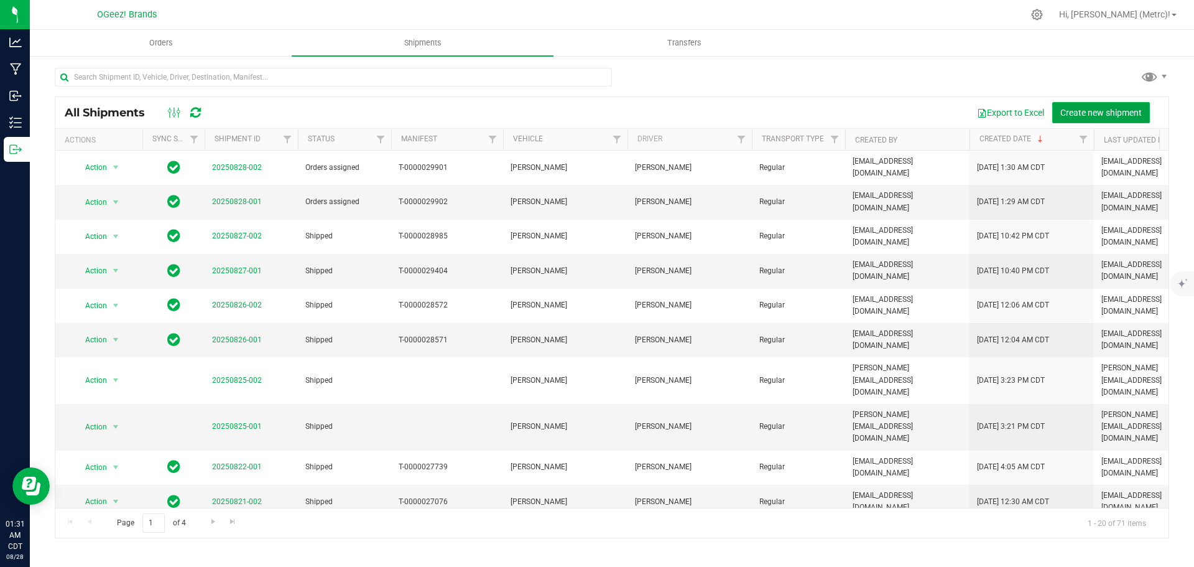
click at [1109, 115] on span "Create new shipment" at bounding box center [1100, 113] width 81 height 10
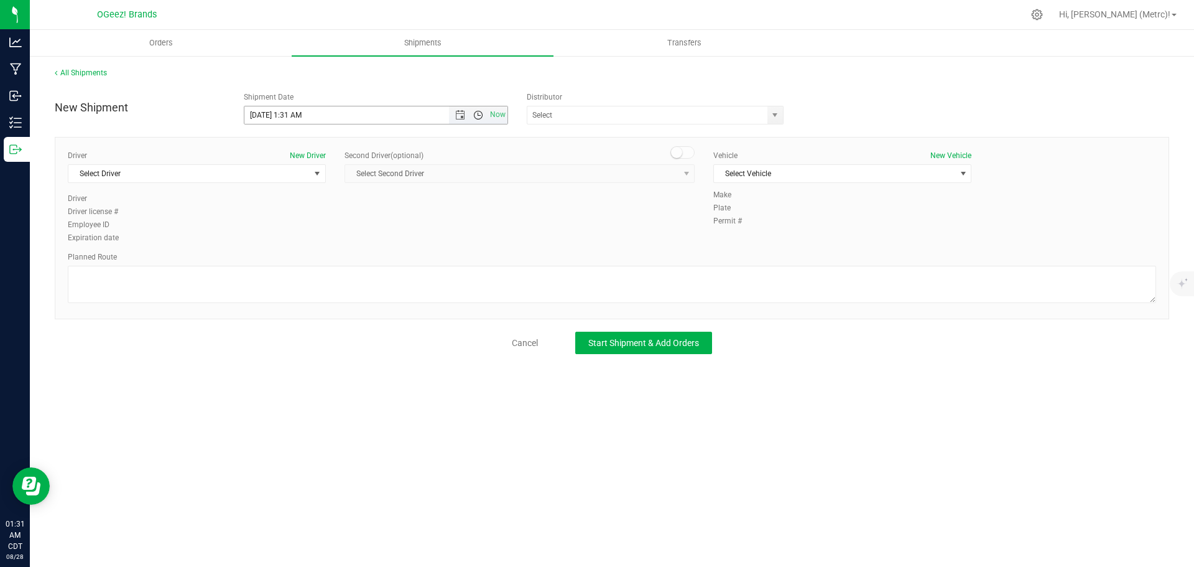
click at [475, 115] on span "Open the time view" at bounding box center [478, 115] width 10 height 10
click at [379, 198] on li "6:30 AM" at bounding box center [375, 197] width 262 height 16
type input "[DATE] 6:30 AM"
click at [774, 111] on span "select" at bounding box center [775, 115] width 10 height 10
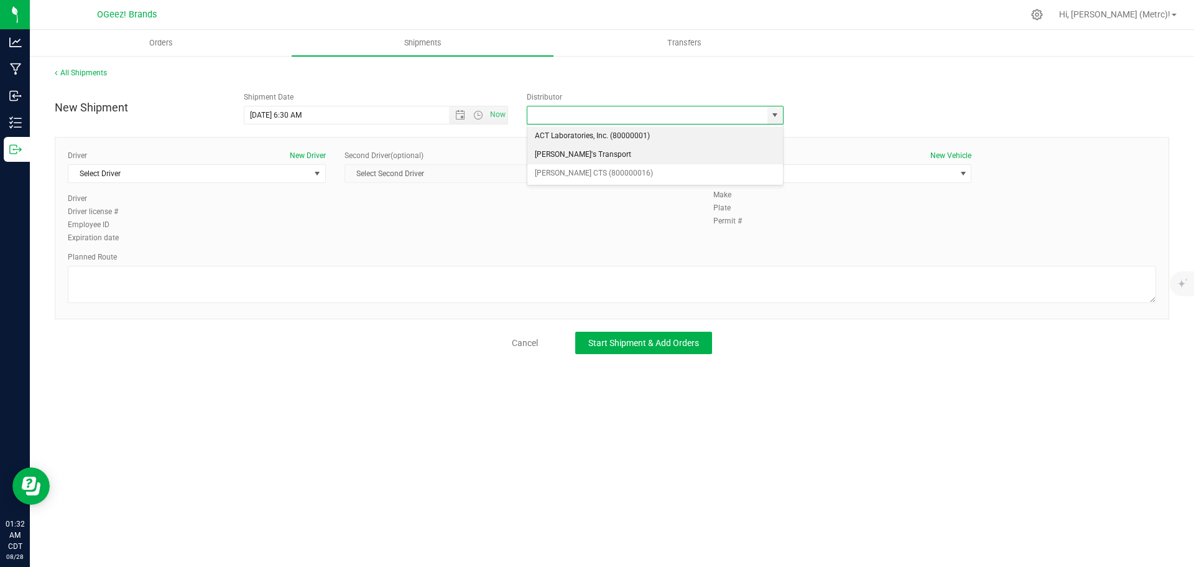
click at [702, 156] on li "[PERSON_NAME]'s Transport" at bounding box center [655, 155] width 256 height 19
type input "[PERSON_NAME]'s Transport"
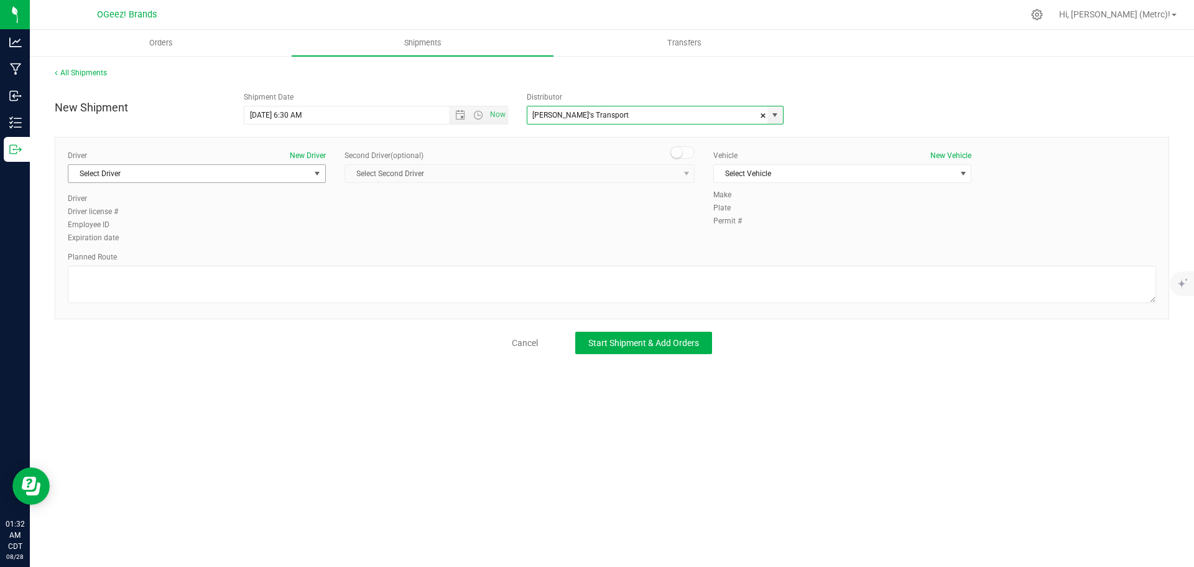
click at [311, 178] on span "select" at bounding box center [318, 173] width 16 height 17
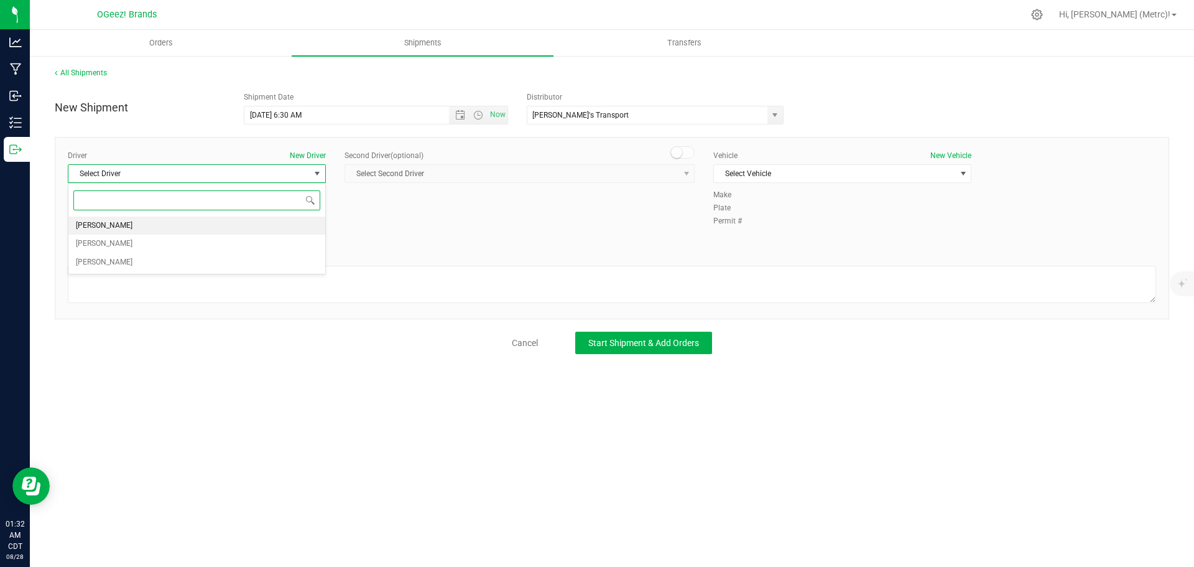
click at [278, 226] on li "[PERSON_NAME]" at bounding box center [196, 225] width 257 height 19
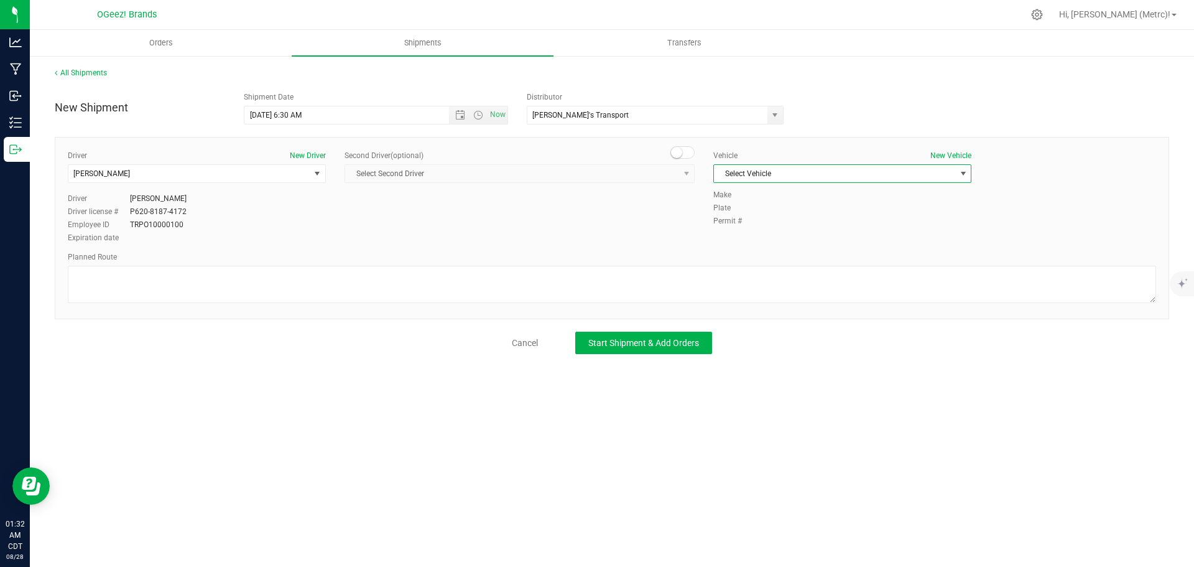
click at [810, 175] on span "Select Vehicle" at bounding box center [834, 173] width 241 height 17
click at [793, 203] on li "[PERSON_NAME]" at bounding box center [842, 194] width 257 height 19
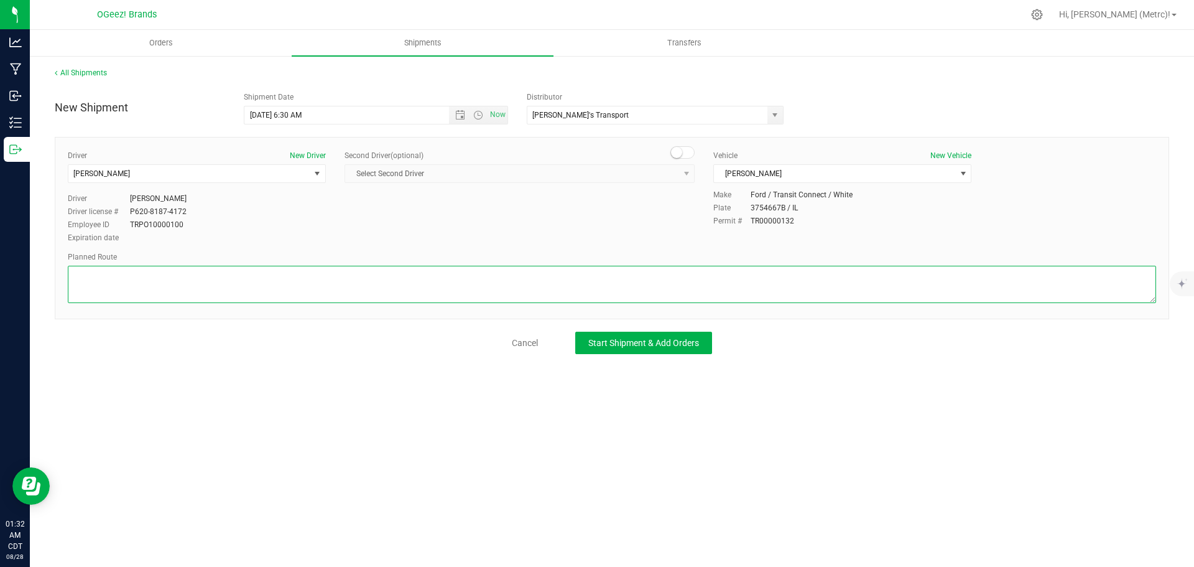
click at [680, 274] on textarea at bounding box center [612, 284] width 1088 height 37
click at [154, 279] on textarea at bounding box center [612, 284] width 1088 height 37
paste textarea ""Head east toward [PERSON_NAME][GEOGRAPHIC_DATA]. Turn left toward [PERSON_NAME…"
type textarea ""Head east toward [PERSON_NAME][GEOGRAPHIC_DATA]. Turn left toward [PERSON_NAME…"
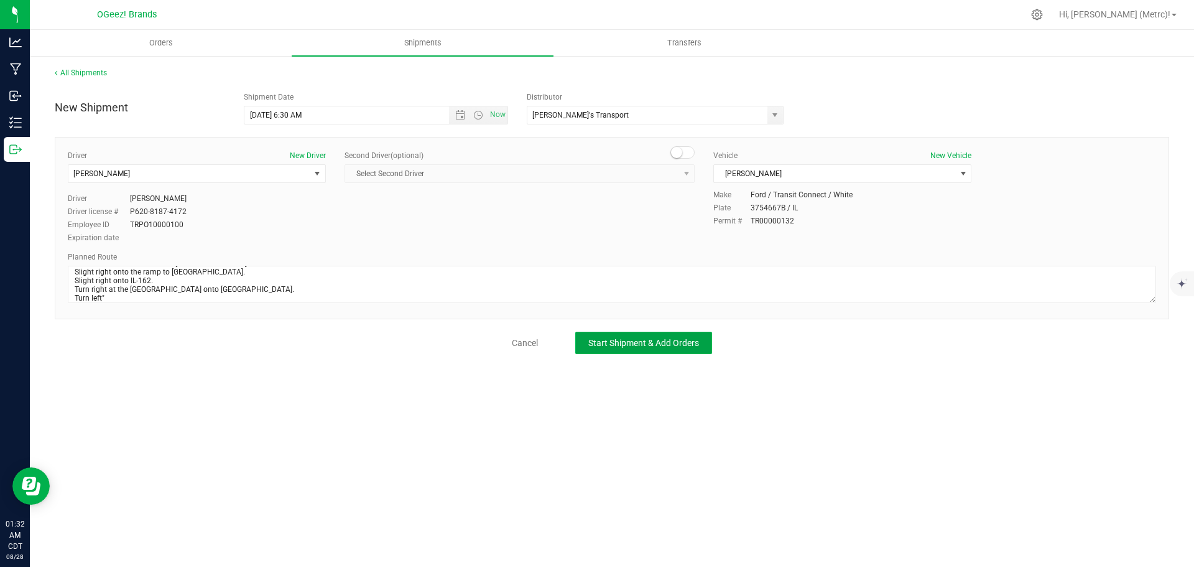
click at [641, 344] on span "Start Shipment & Add Orders" at bounding box center [643, 343] width 111 height 10
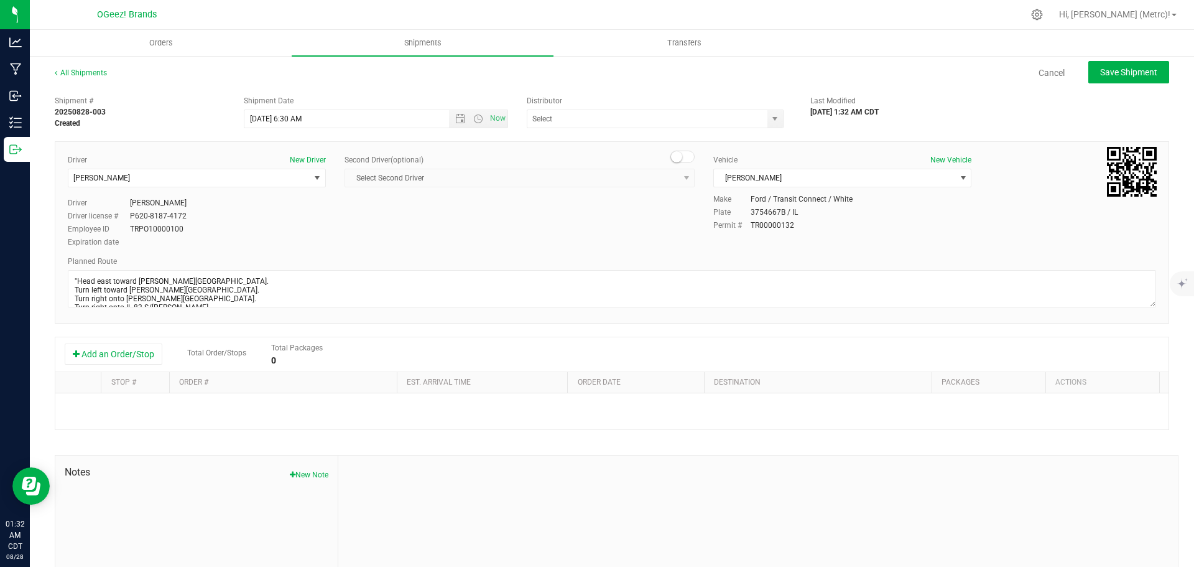
type input "[PERSON_NAME]'s Transport"
click at [122, 354] on button "Add an Order/Stop" at bounding box center [114, 353] width 98 height 21
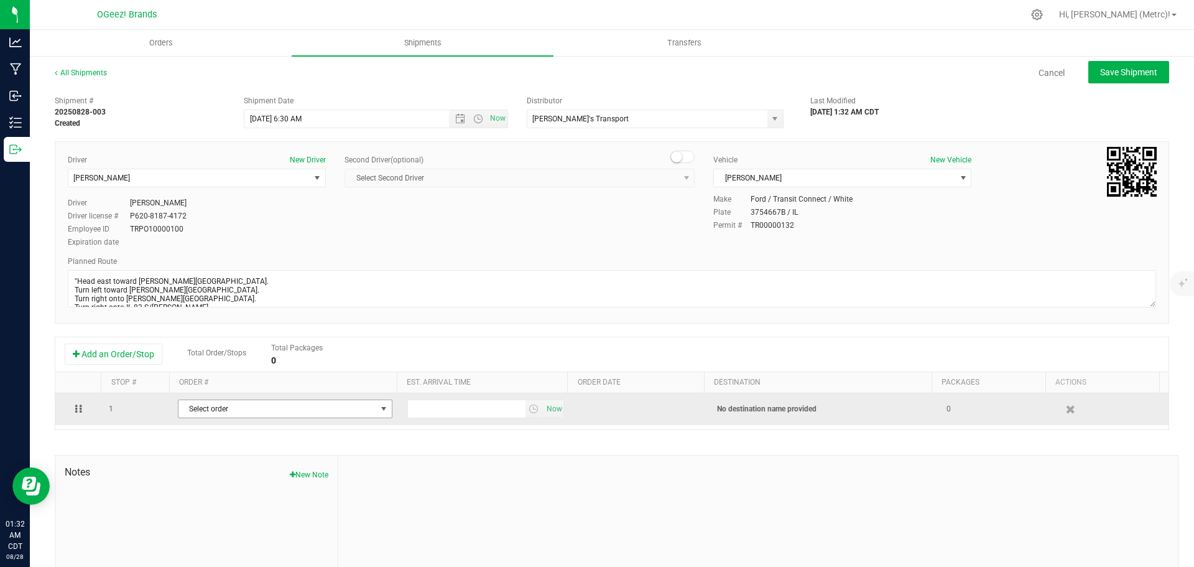
click at [304, 410] on span "Select order" at bounding box center [277, 408] width 198 height 17
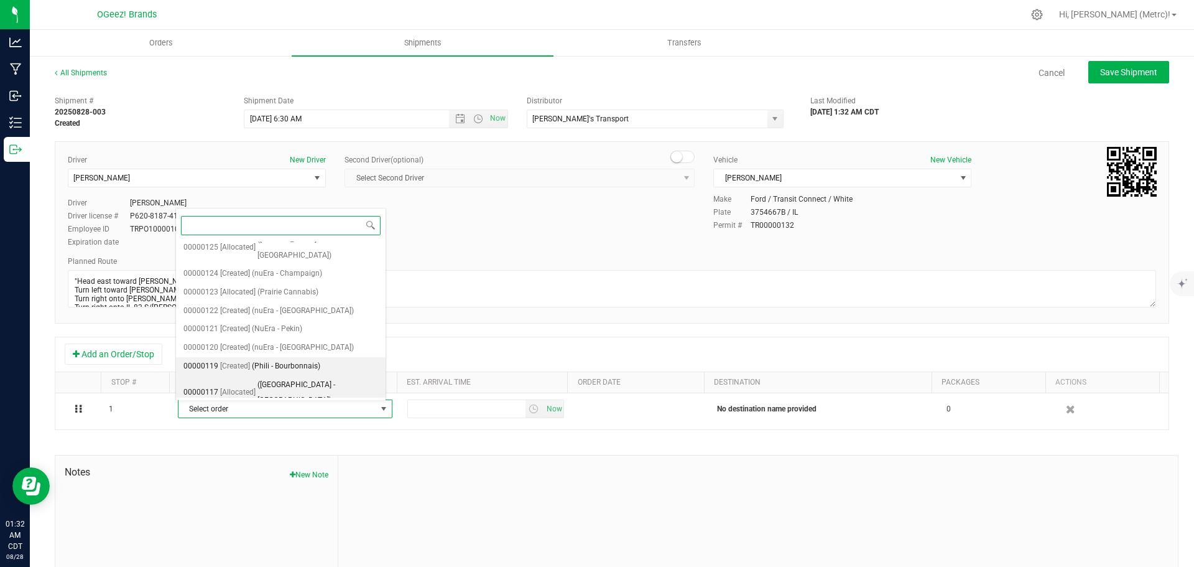
scroll to position [14, 0]
click at [296, 374] on span "([GEOGRAPHIC_DATA] - [GEOGRAPHIC_DATA])" at bounding box center [317, 390] width 121 height 32
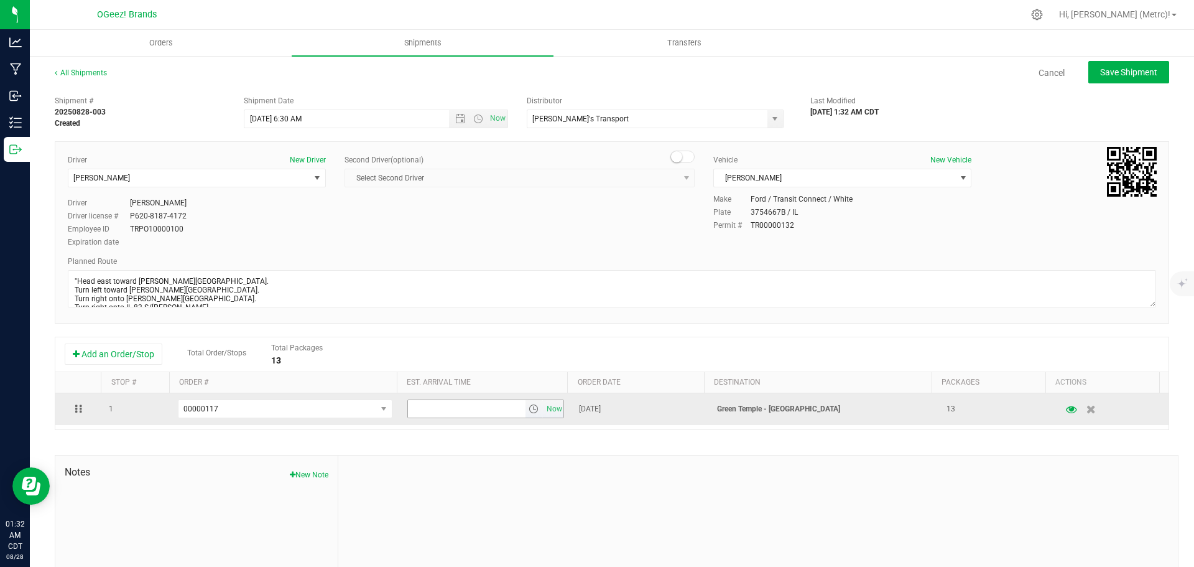
click at [529, 409] on span "select" at bounding box center [534, 409] width 10 height 10
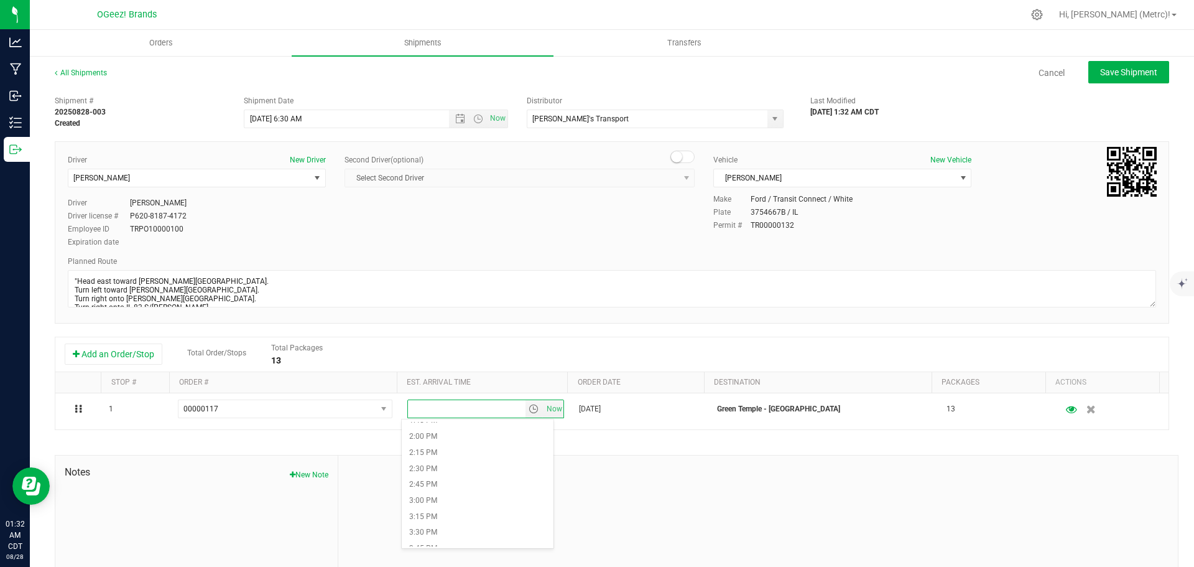
scroll to position [891, 0]
click at [496, 497] on li "3:00 PM" at bounding box center [478, 497] width 152 height 16
click at [1116, 80] on button "Save Shipment" at bounding box center [1128, 72] width 81 height 22
type input "[DATE] 11:30 AM"
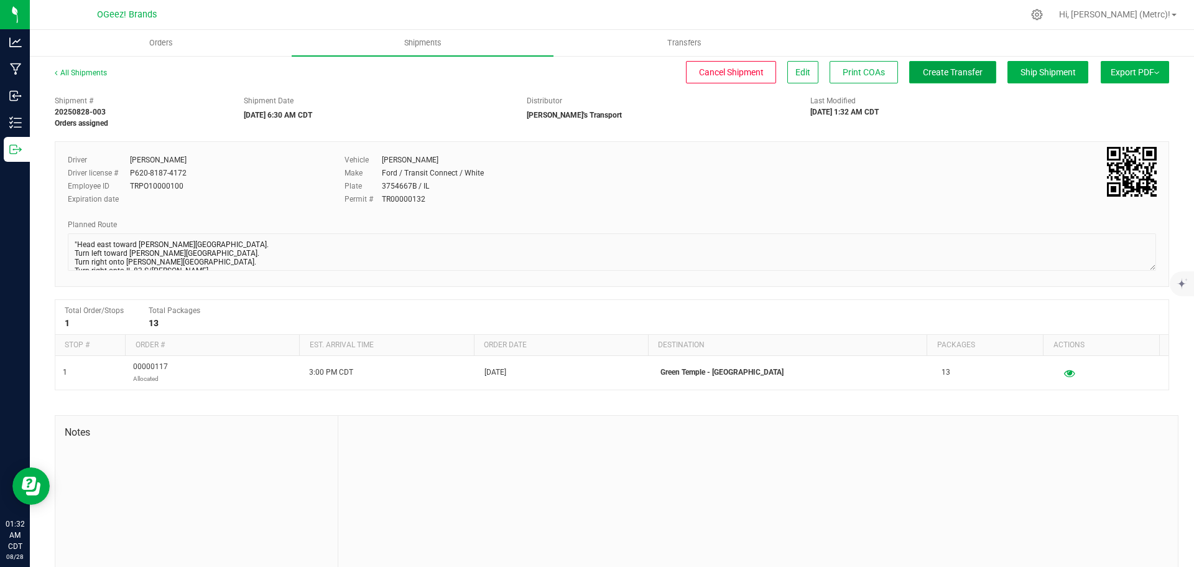
click at [971, 72] on button "Create Transfer" at bounding box center [952, 72] width 87 height 22
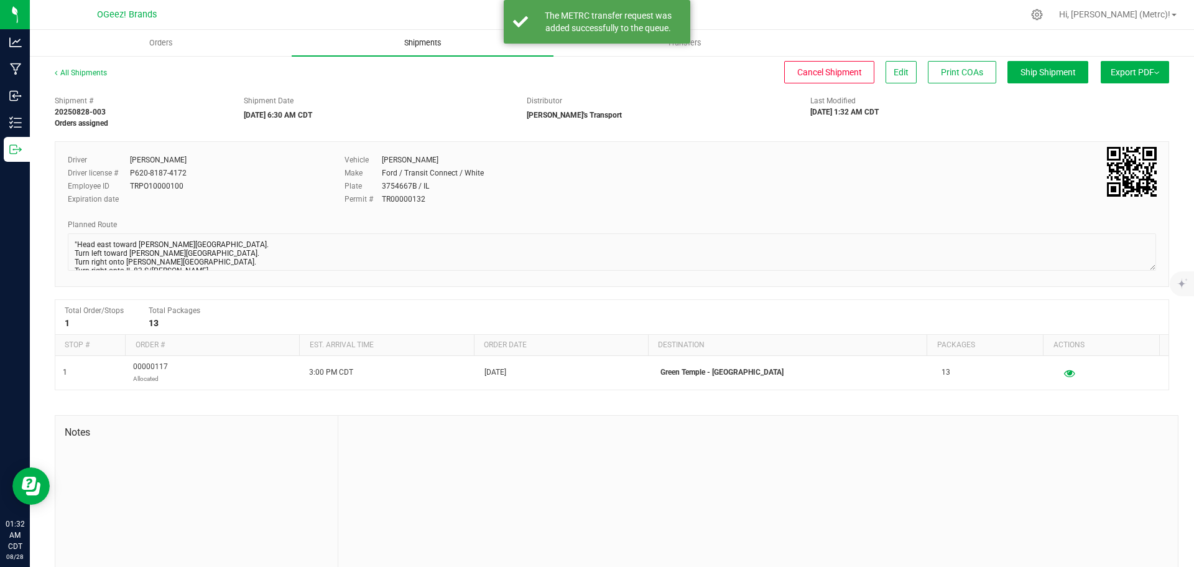
click at [415, 42] on span "Shipments" at bounding box center [422, 42] width 71 height 11
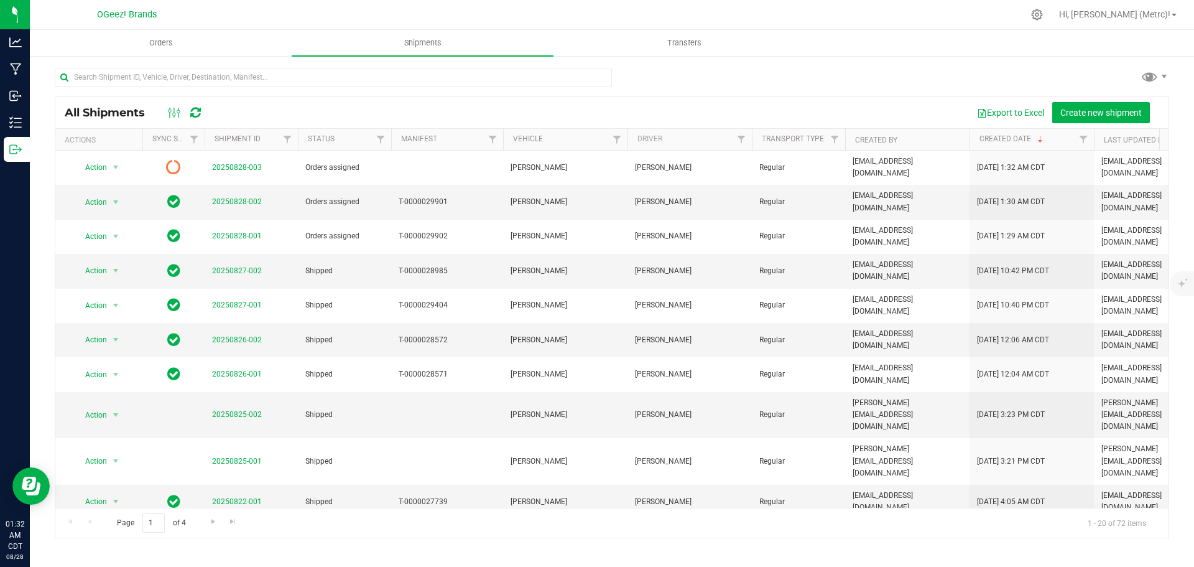
click at [205, 113] on div at bounding box center [185, 112] width 42 height 15
click at [188, 119] on div at bounding box center [185, 112] width 42 height 15
click at [189, 119] on div at bounding box center [185, 112] width 42 height 15
click at [200, 113] on icon at bounding box center [195, 112] width 11 height 12
